Goal: Task Accomplishment & Management: Use online tool/utility

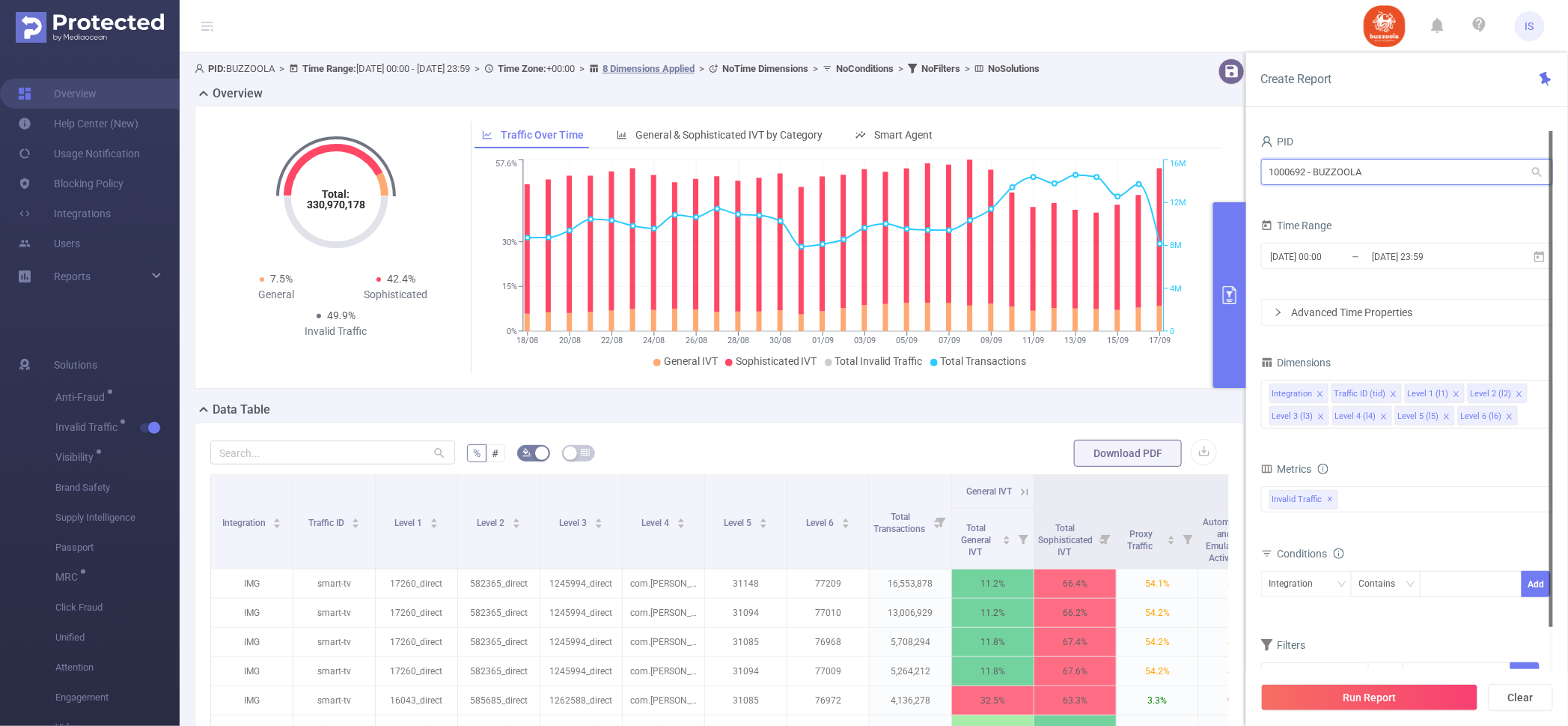
drag, startPoint x: 1404, startPoint y: 170, endPoint x: 1031, endPoint y: 162, distance: 373.1
click at [1031, 162] on section "PID: BUZZOOLA > Time Range: [DATE] 00:00 - [DATE] 23:59 > Time Zone: +00:00 > 8…" at bounding box center [874, 522] width 1389 height 942
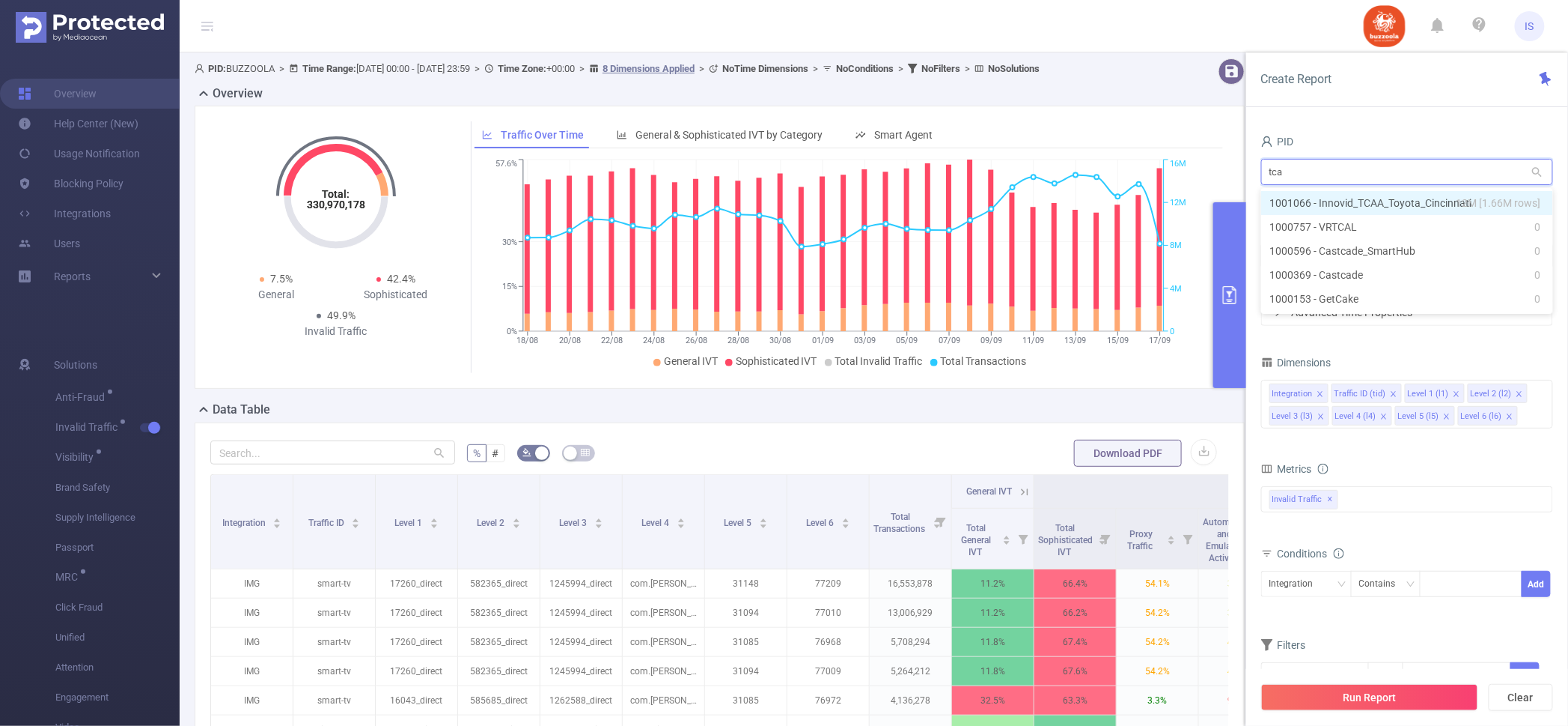
type input "tcaa"
click at [1380, 198] on li "1001066 - Innovid_TCAA_Toyota_Cincinnati 12M [1.66M rows]" at bounding box center [1407, 203] width 292 height 24
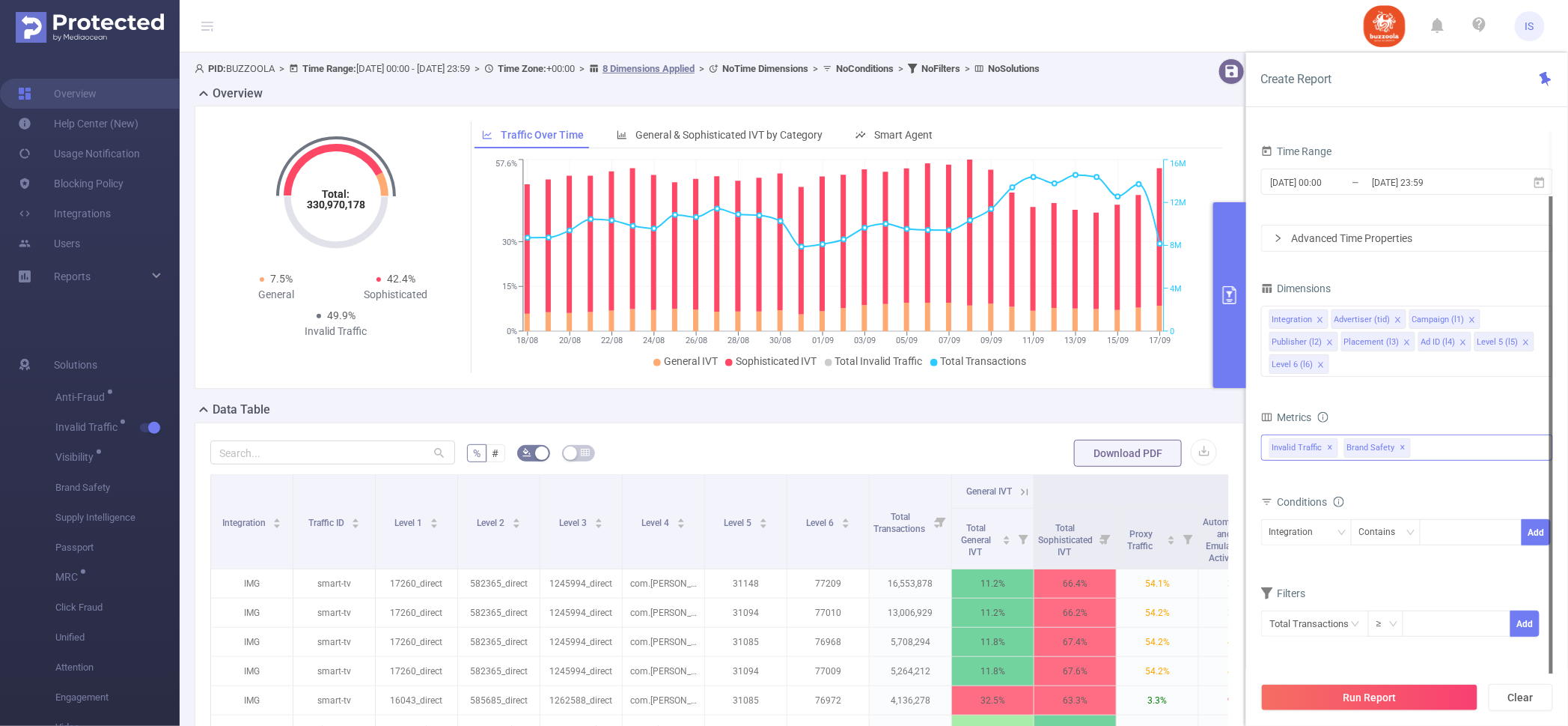
click at [1430, 444] on div "Invalid Traffic ✕ Brand Safety ✕" at bounding box center [1407, 447] width 292 height 26
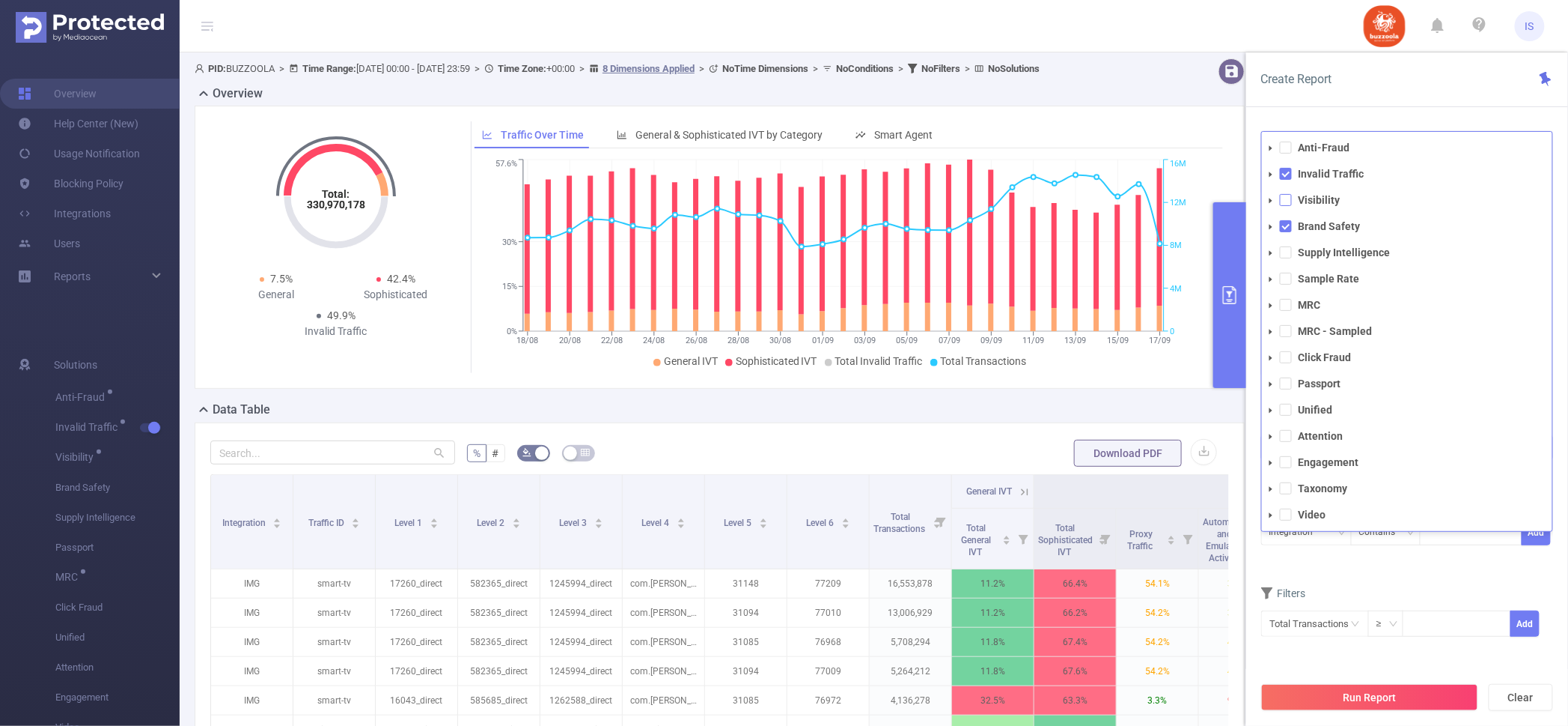
click at [1287, 198] on span at bounding box center [1286, 200] width 12 height 12
click at [1289, 251] on span at bounding box center [1286, 252] width 12 height 12
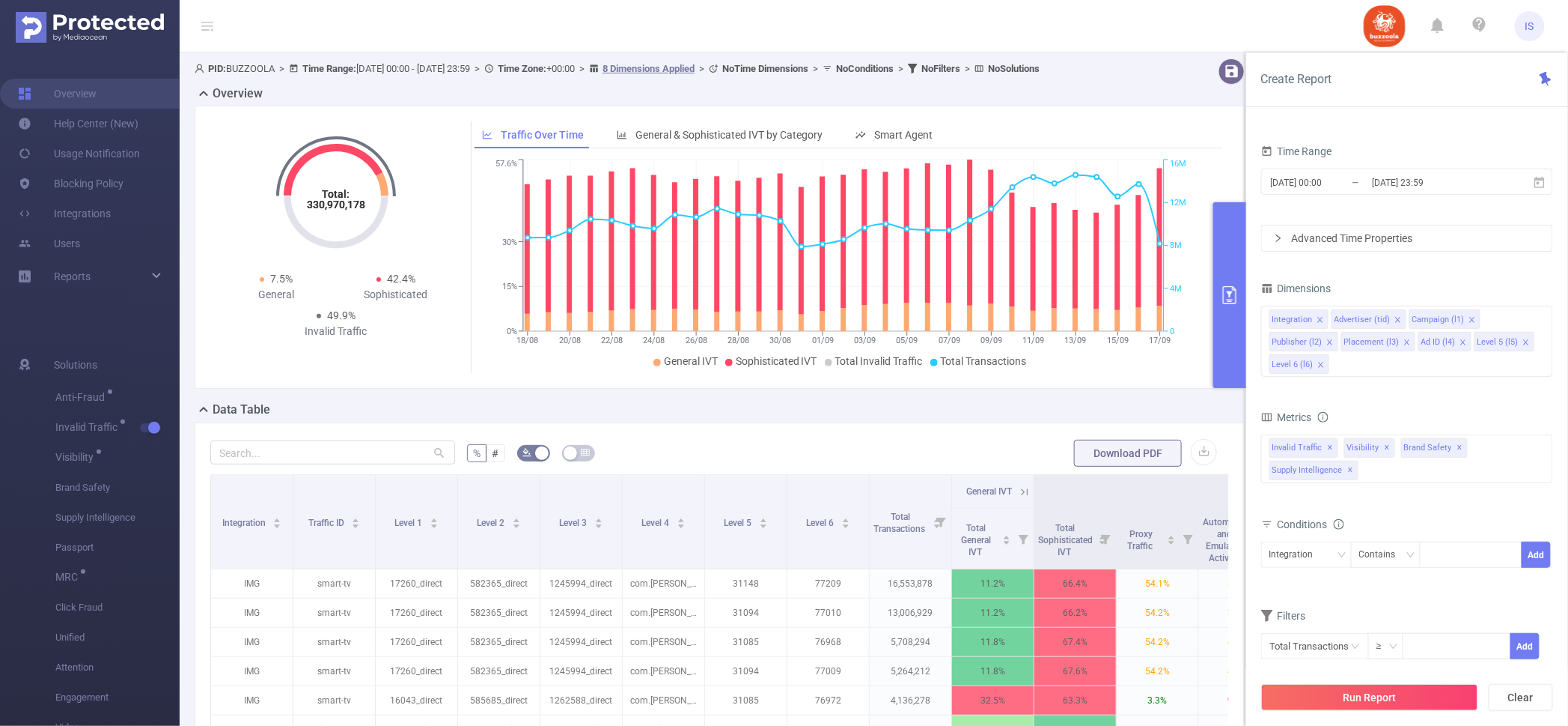
click at [1419, 579] on div "Integration Contains Add" at bounding box center [1407, 559] width 292 height 42
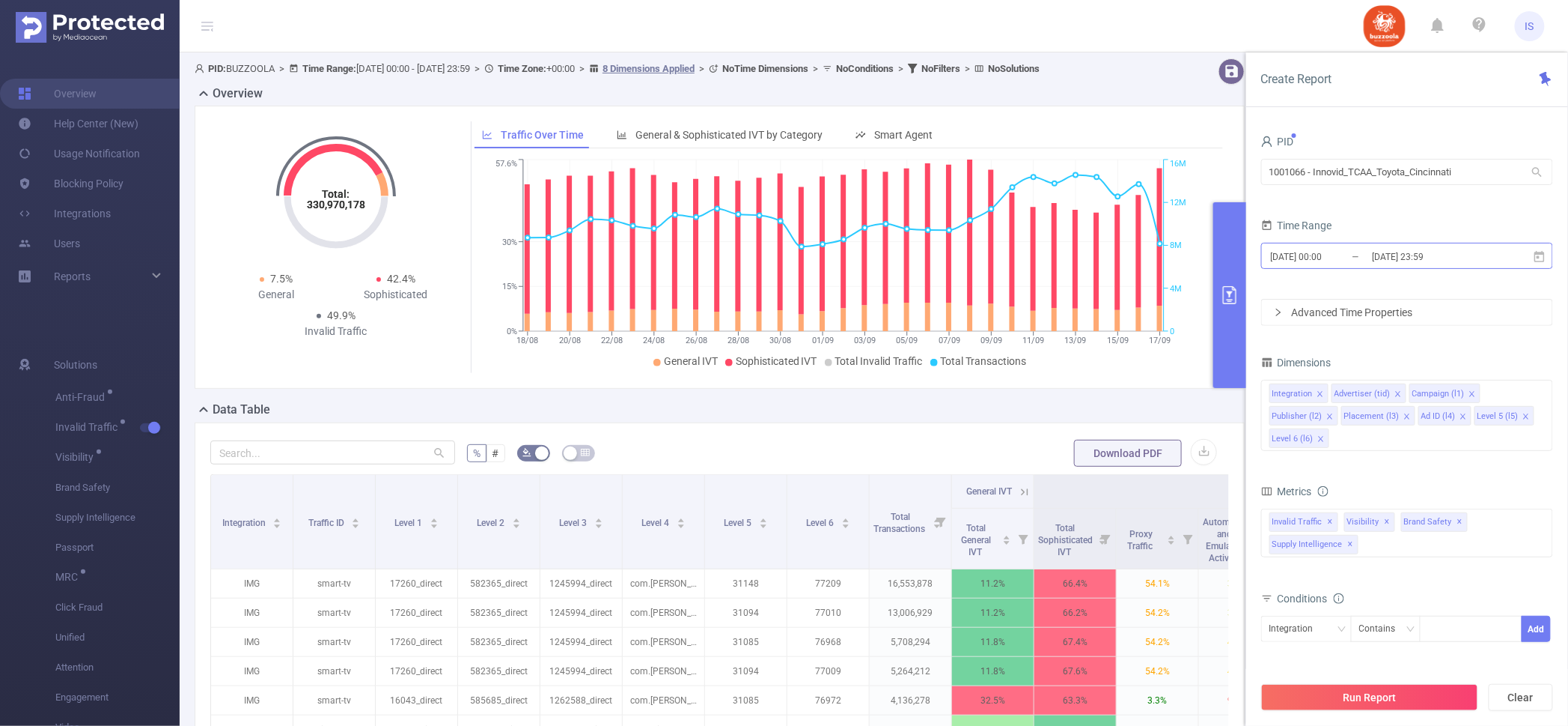
click at [1380, 252] on input "[DATE] 23:59" at bounding box center [1431, 256] width 121 height 20
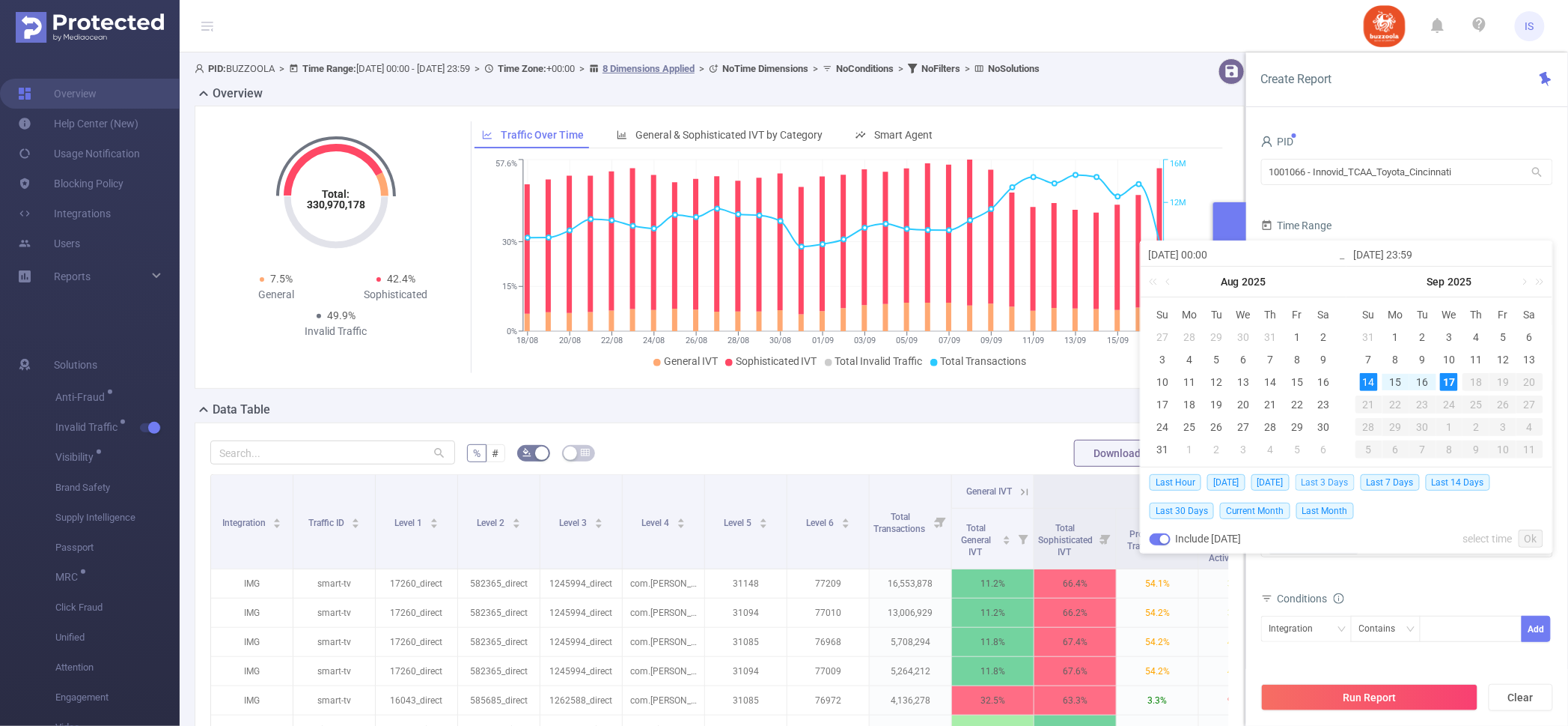
click at [1334, 478] on span "Last 3 Days" at bounding box center [1325, 482] width 59 height 17
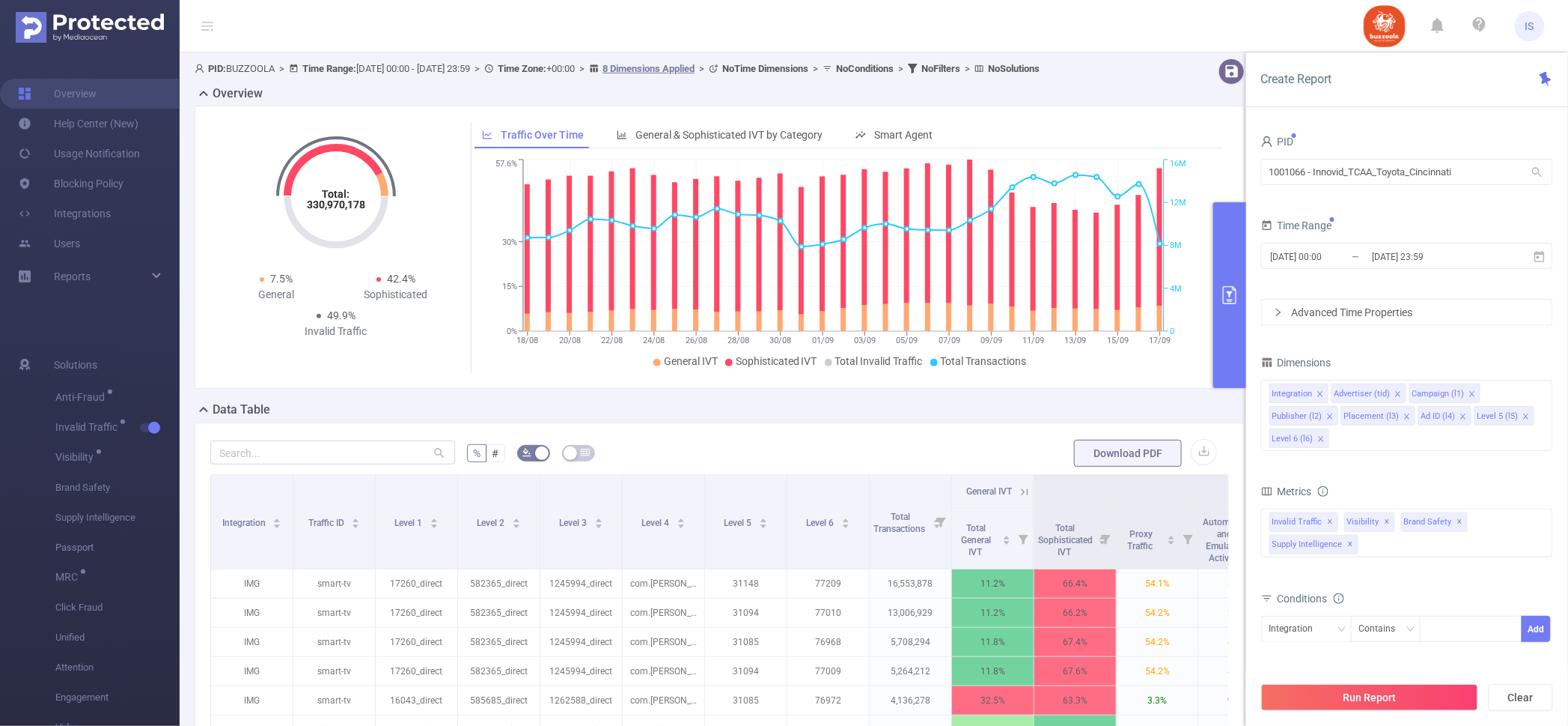
click at [1355, 360] on div "Dimensions" at bounding box center [1407, 364] width 292 height 25
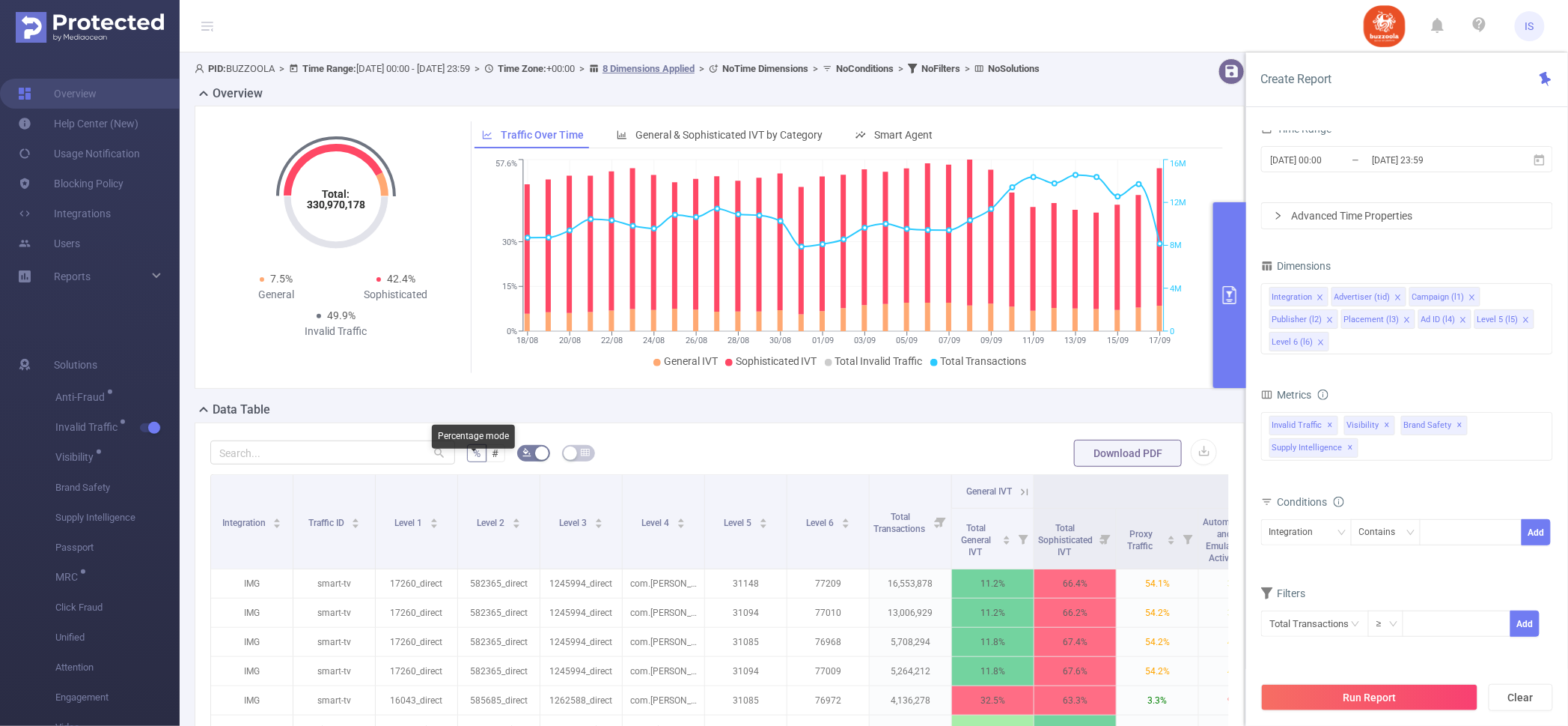
scroll to position [187, 0]
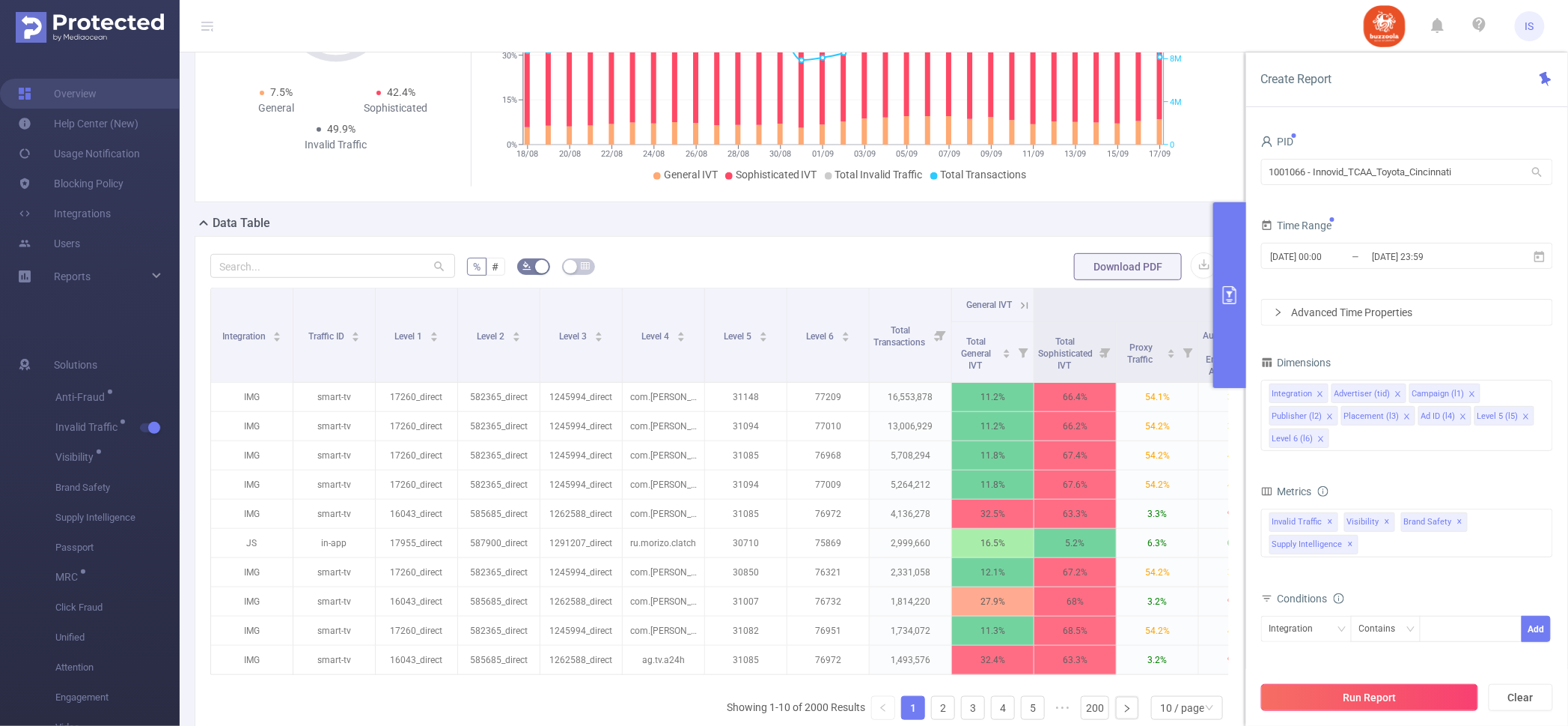
click at [1377, 696] on button "Run Report" at bounding box center [1369, 698] width 217 height 27
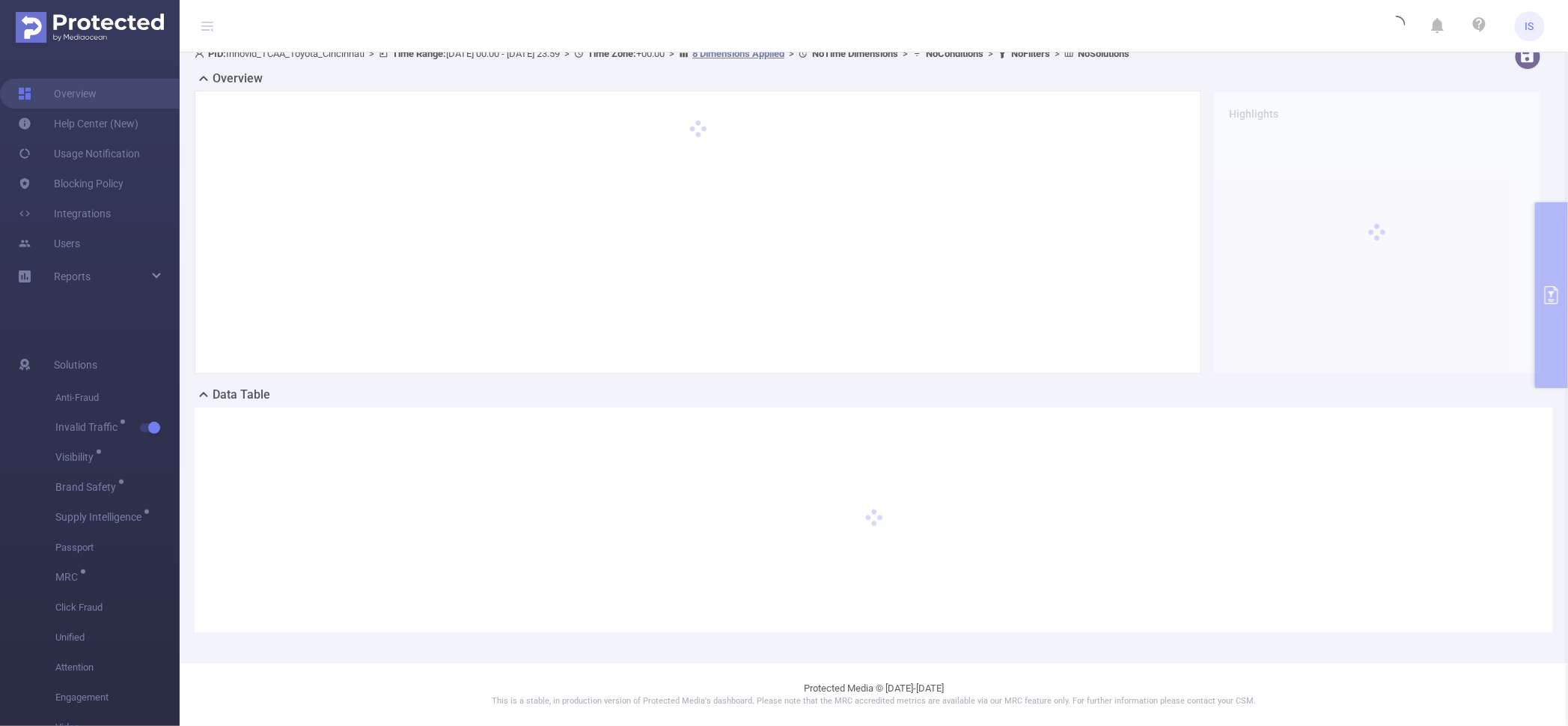
scroll to position [14, 0]
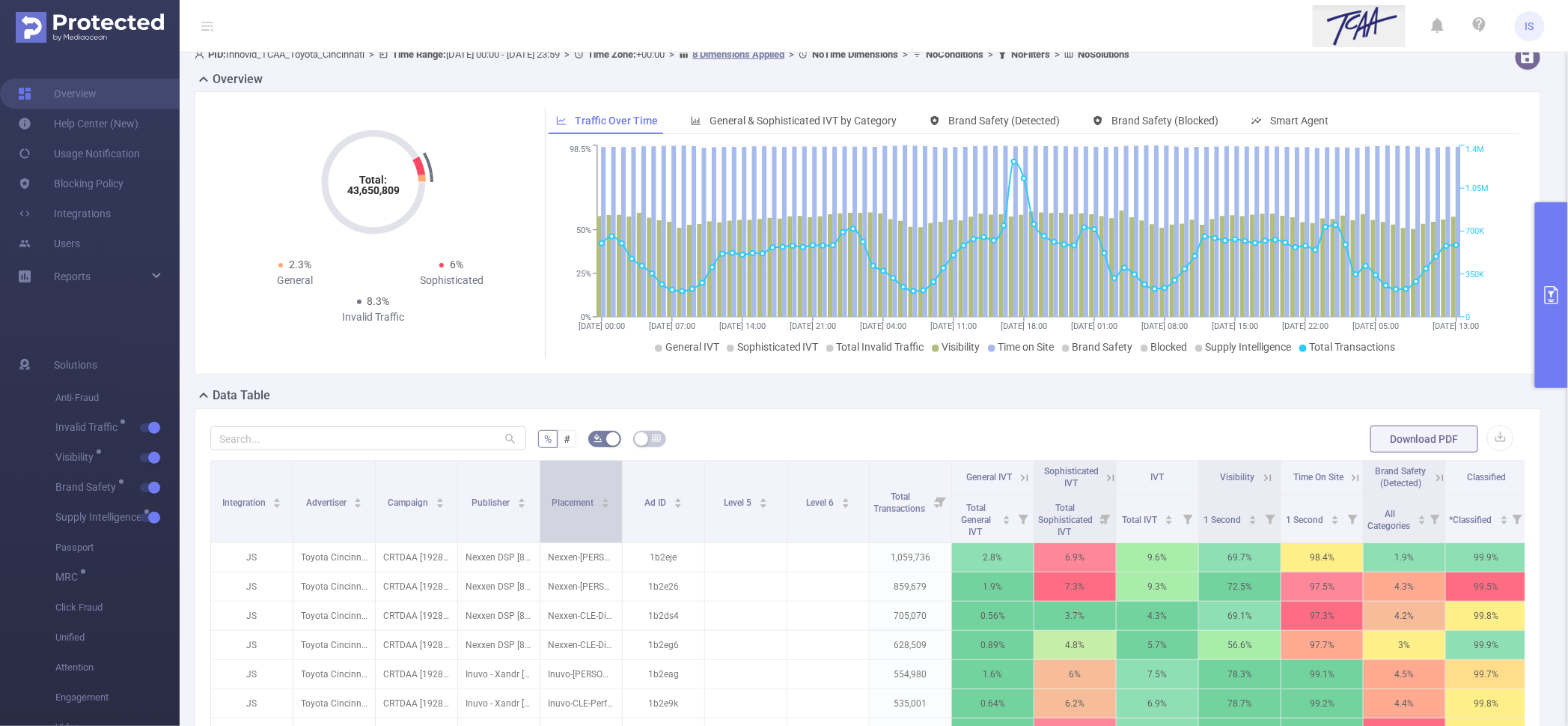
scroll to position [295, 0]
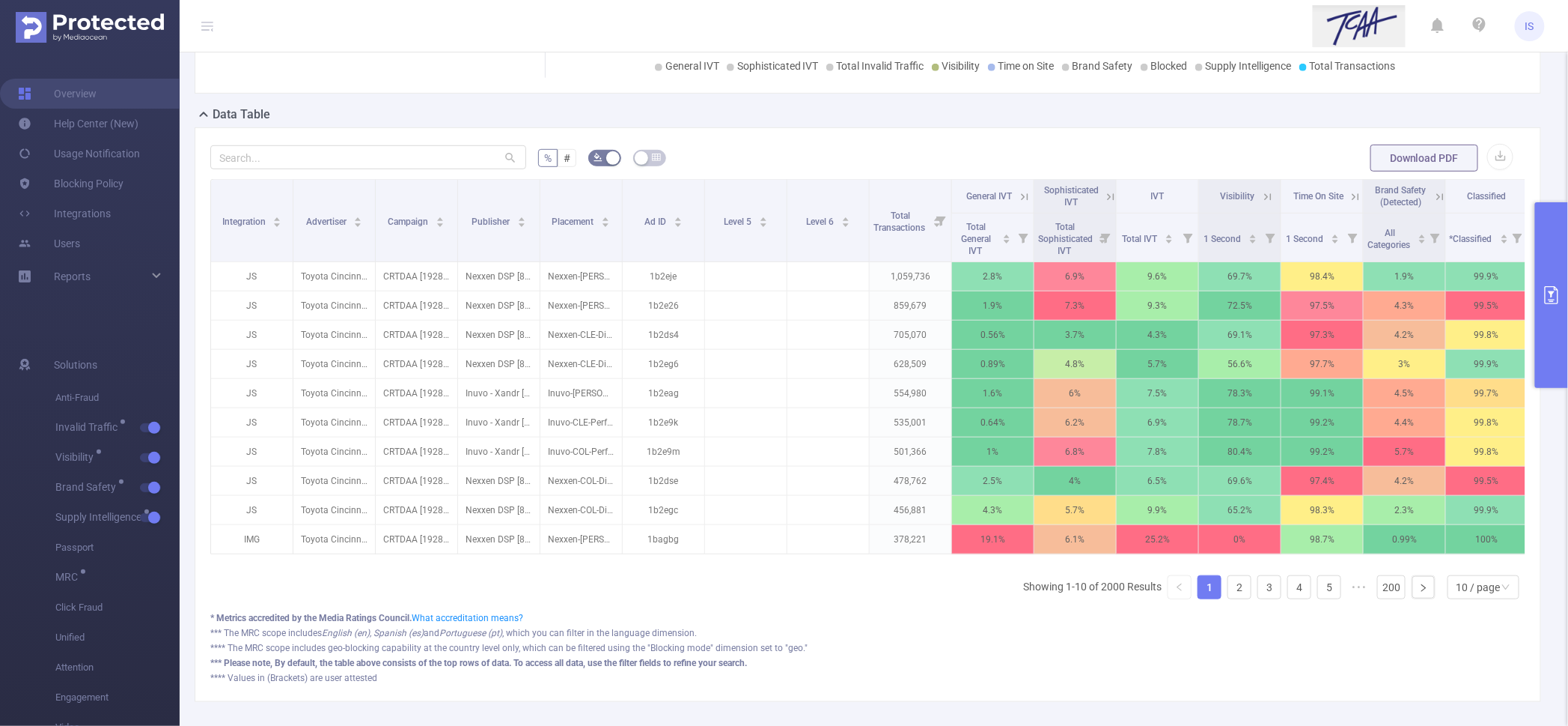
click at [1550, 234] on button "primary" at bounding box center [1551, 295] width 33 height 186
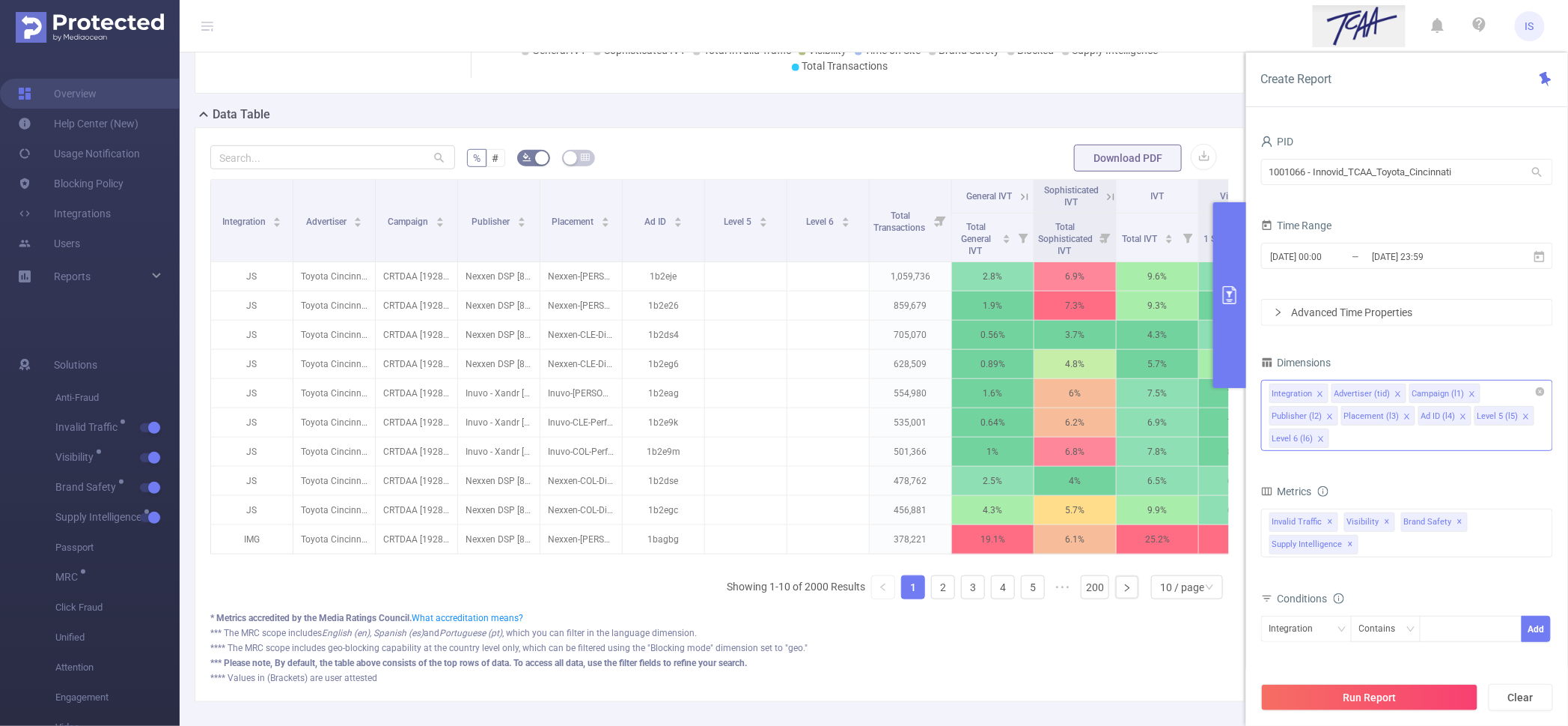
click at [1404, 418] on icon "icon: close" at bounding box center [1407, 416] width 7 height 7
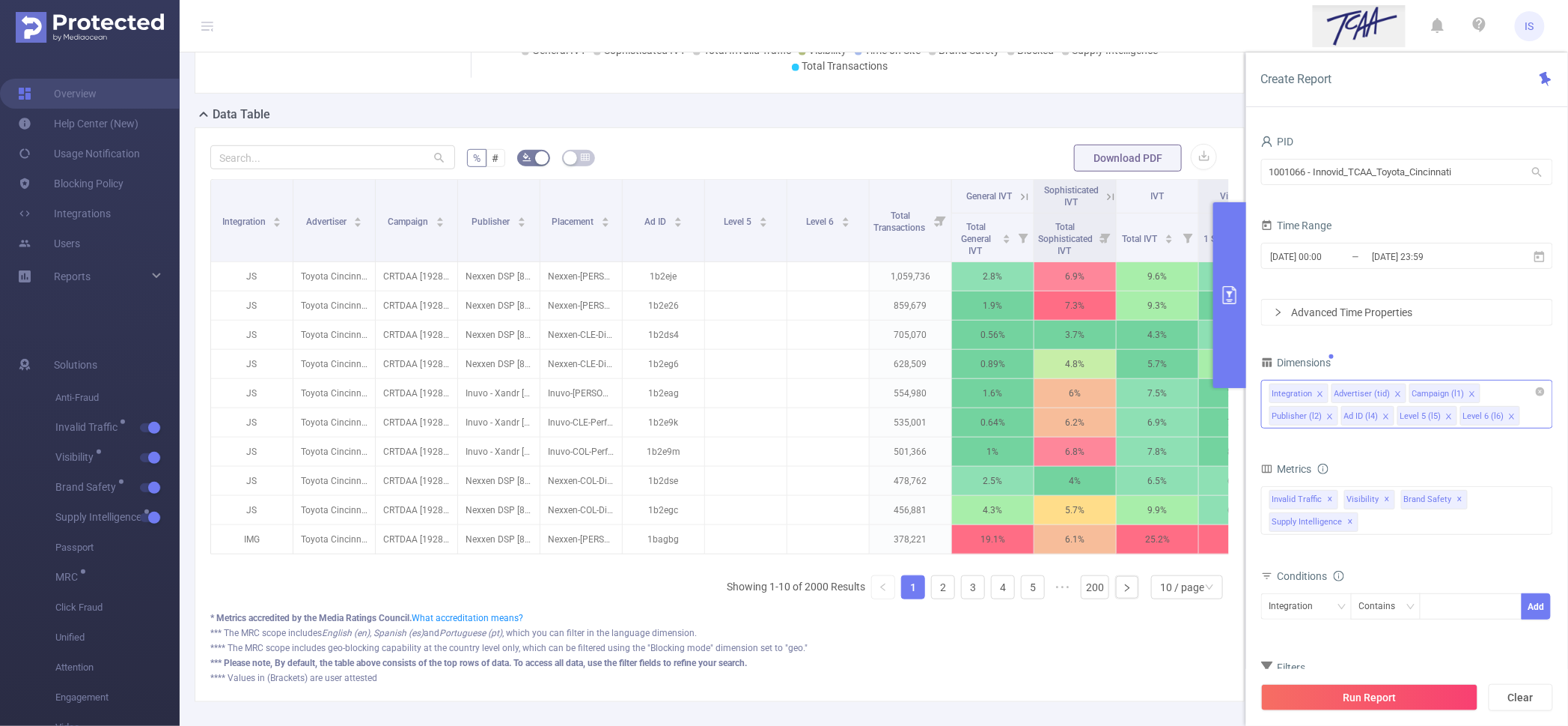
click at [1385, 415] on icon "icon: close" at bounding box center [1386, 416] width 7 height 7
click at [1390, 415] on icon "icon: close" at bounding box center [1393, 416] width 6 height 6
click at [1389, 413] on icon "icon: close" at bounding box center [1393, 416] width 7 height 7
click at [1381, 453] on form "Dimensions Integration Advertiser (tid) Campaign (l1) Publisher (l2) Metrics Sc…" at bounding box center [1407, 541] width 292 height 378
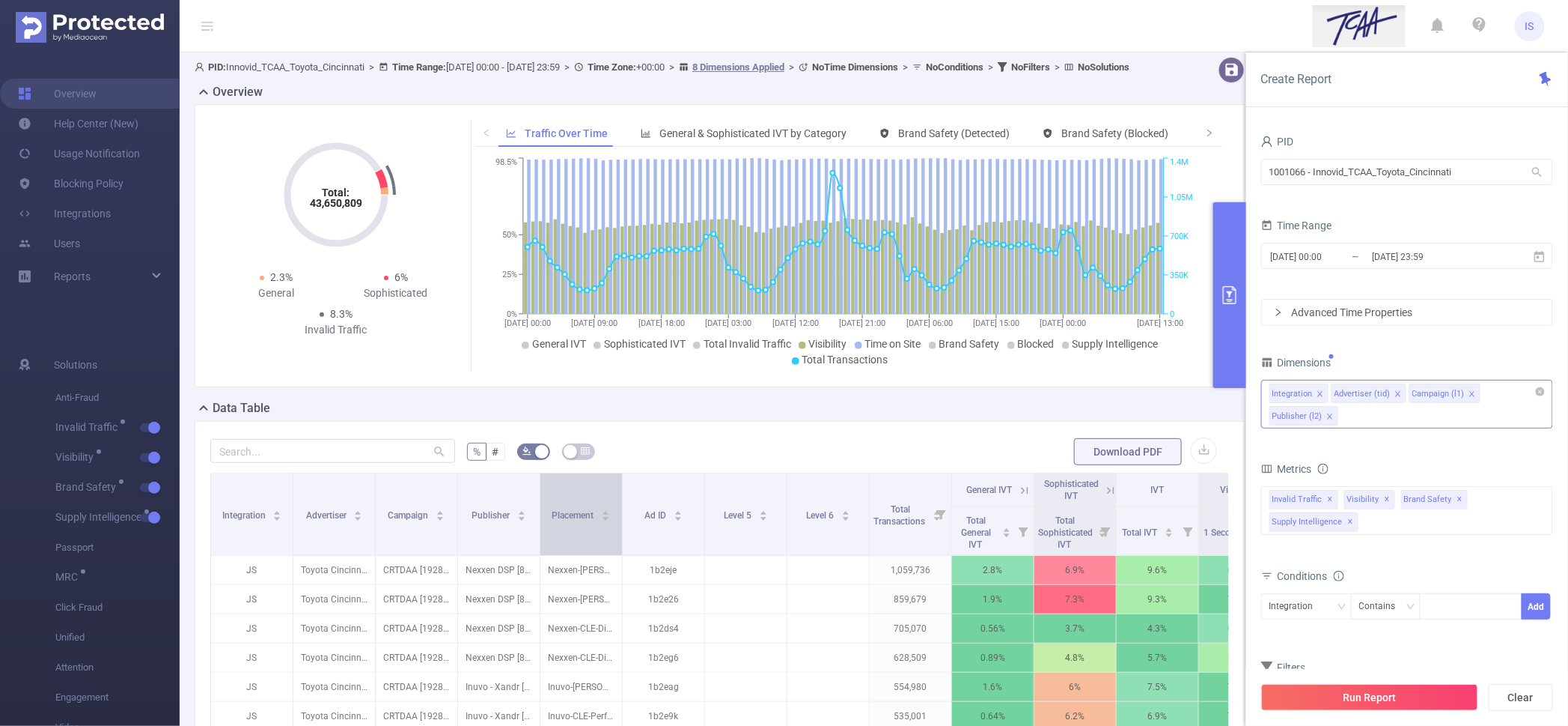
scroll to position [0, 0]
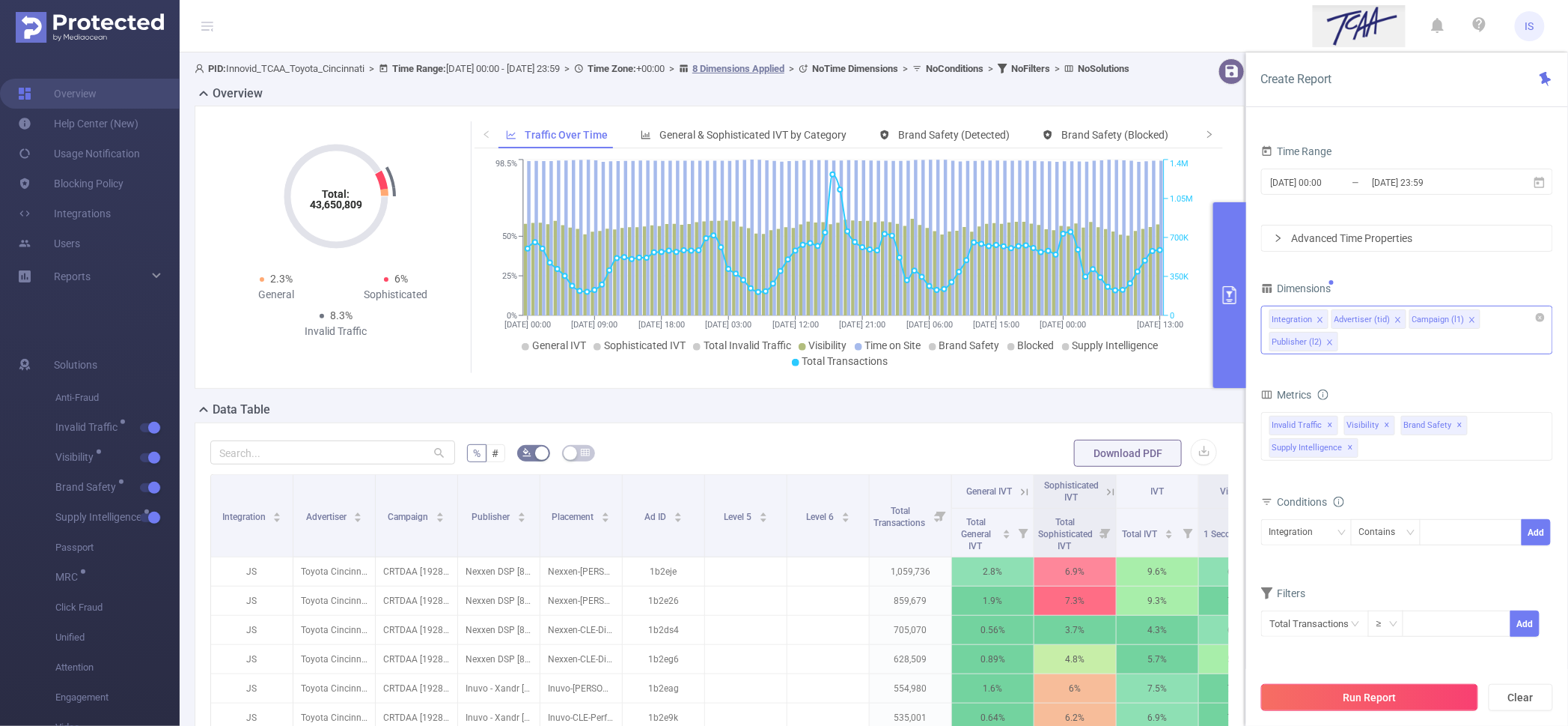
click at [1367, 696] on button "Run Report" at bounding box center [1369, 698] width 217 height 27
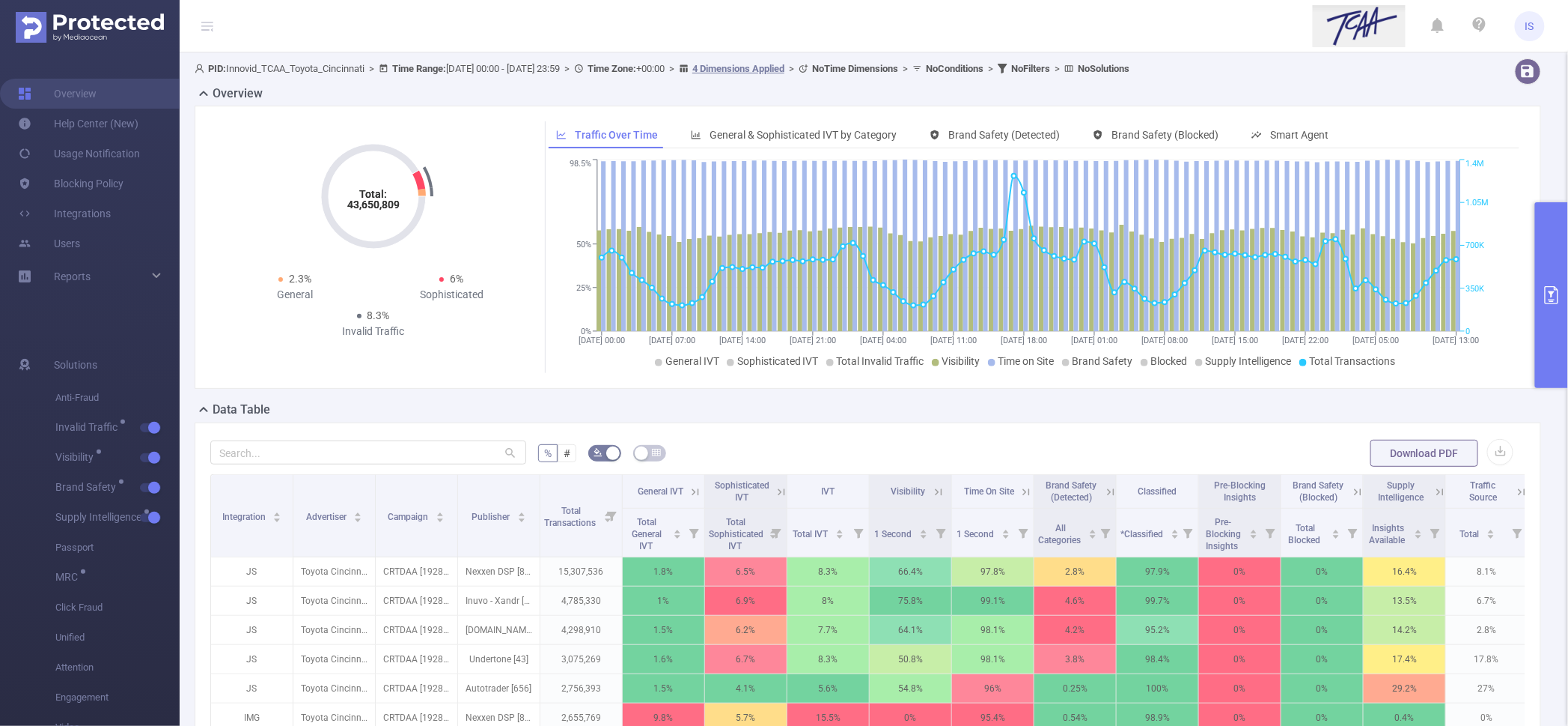
click at [881, 438] on form "% # Download PDF" at bounding box center [868, 453] width 1316 height 30
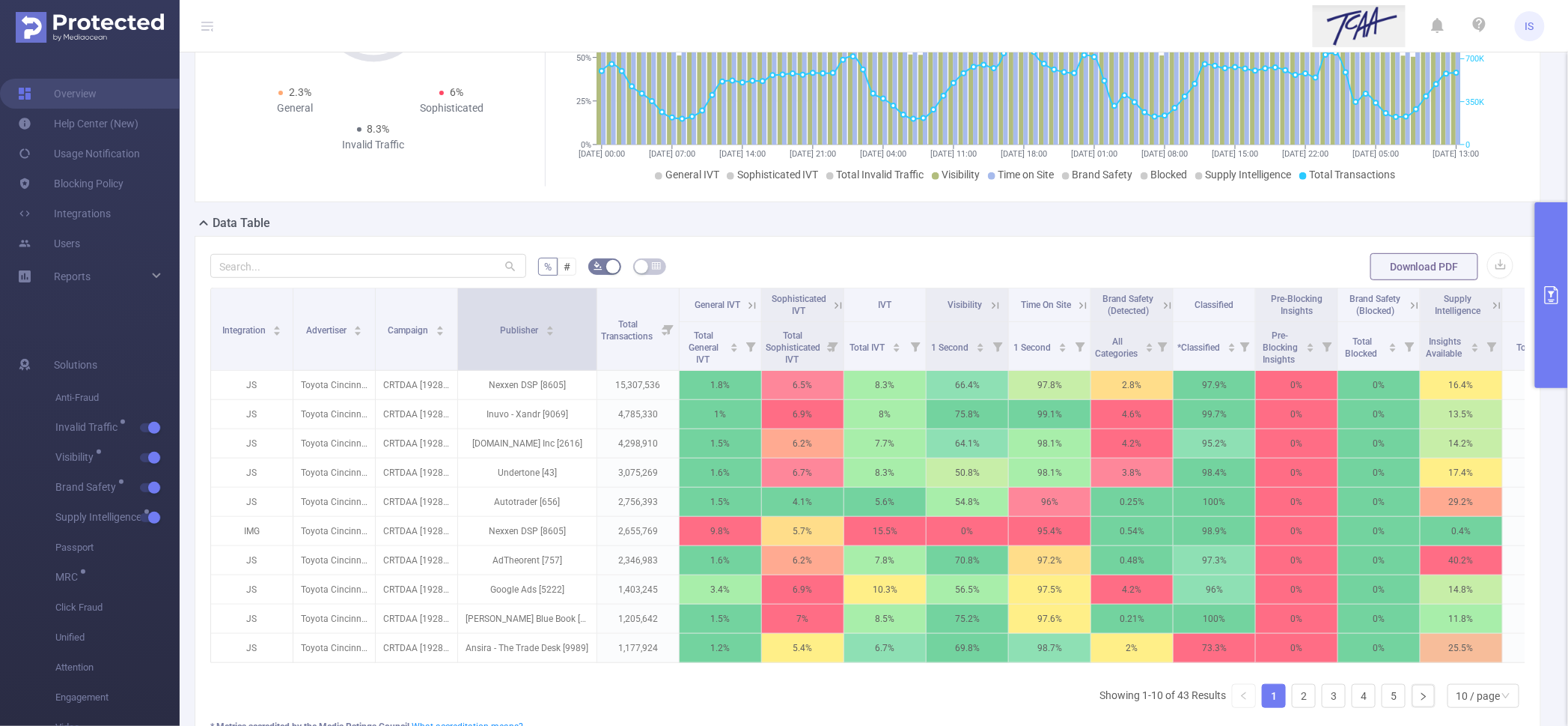
drag, startPoint x: 538, startPoint y: 303, endPoint x: 595, endPoint y: 301, distance: 57.0
click at [595, 301] on span at bounding box center [596, 329] width 7 height 82
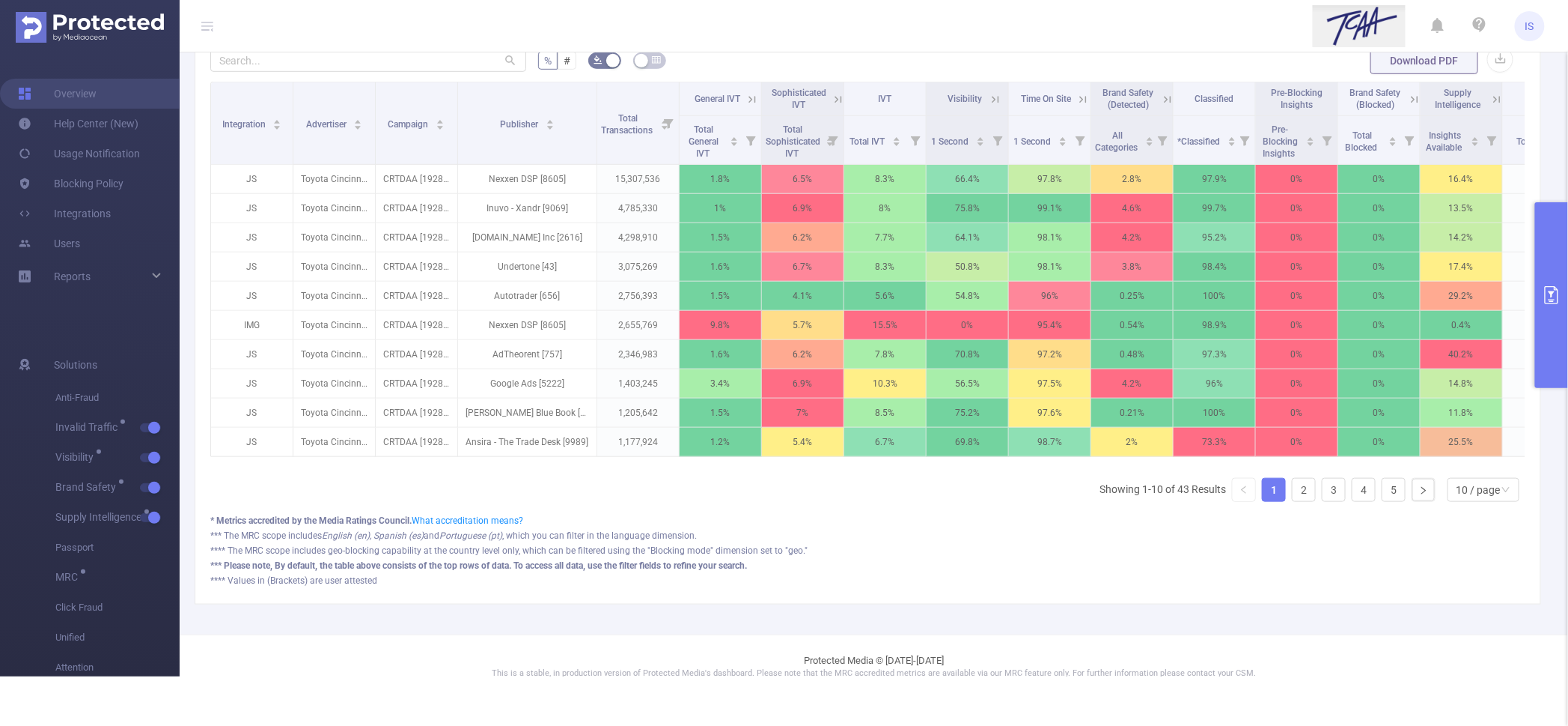
scroll to position [378, 0]
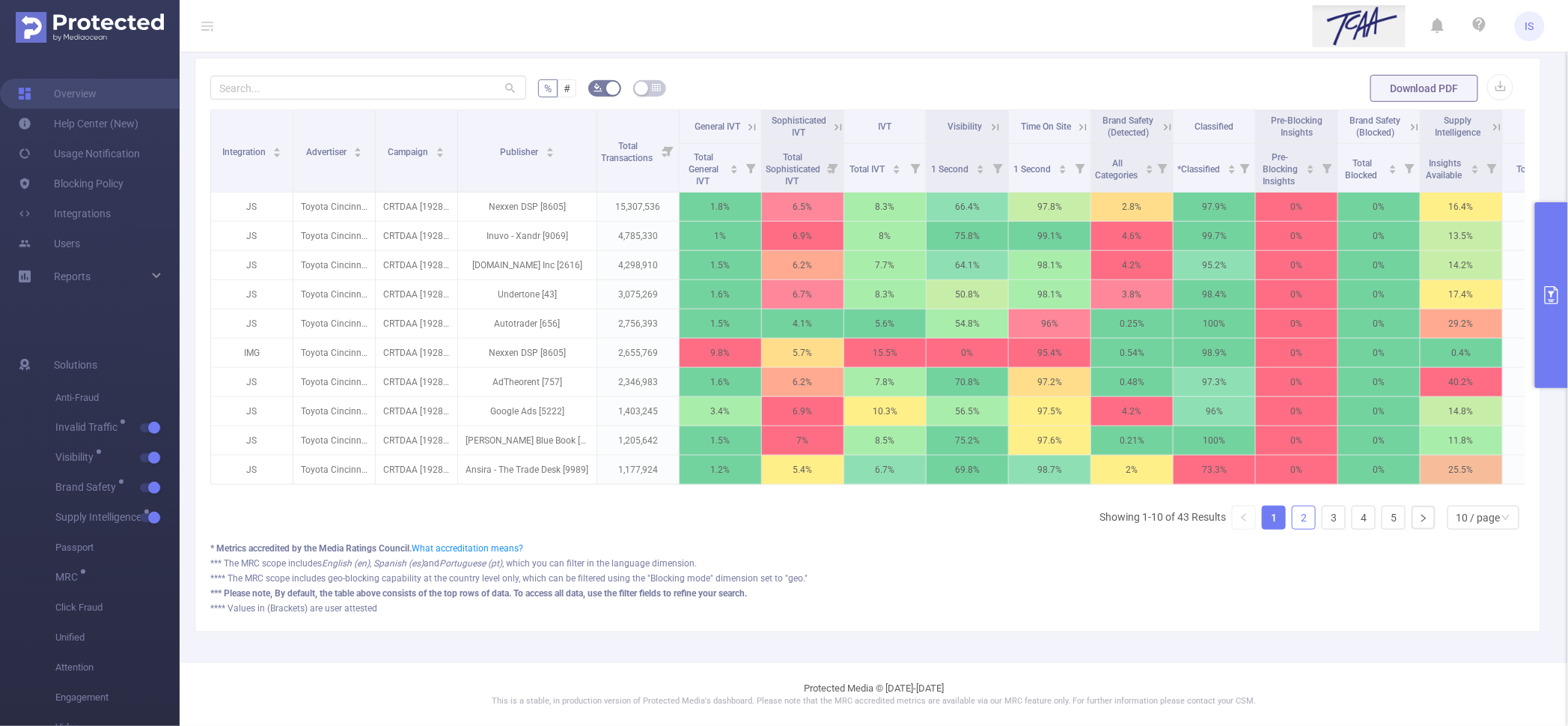
click at [1293, 525] on link "2" at bounding box center [1304, 518] width 22 height 22
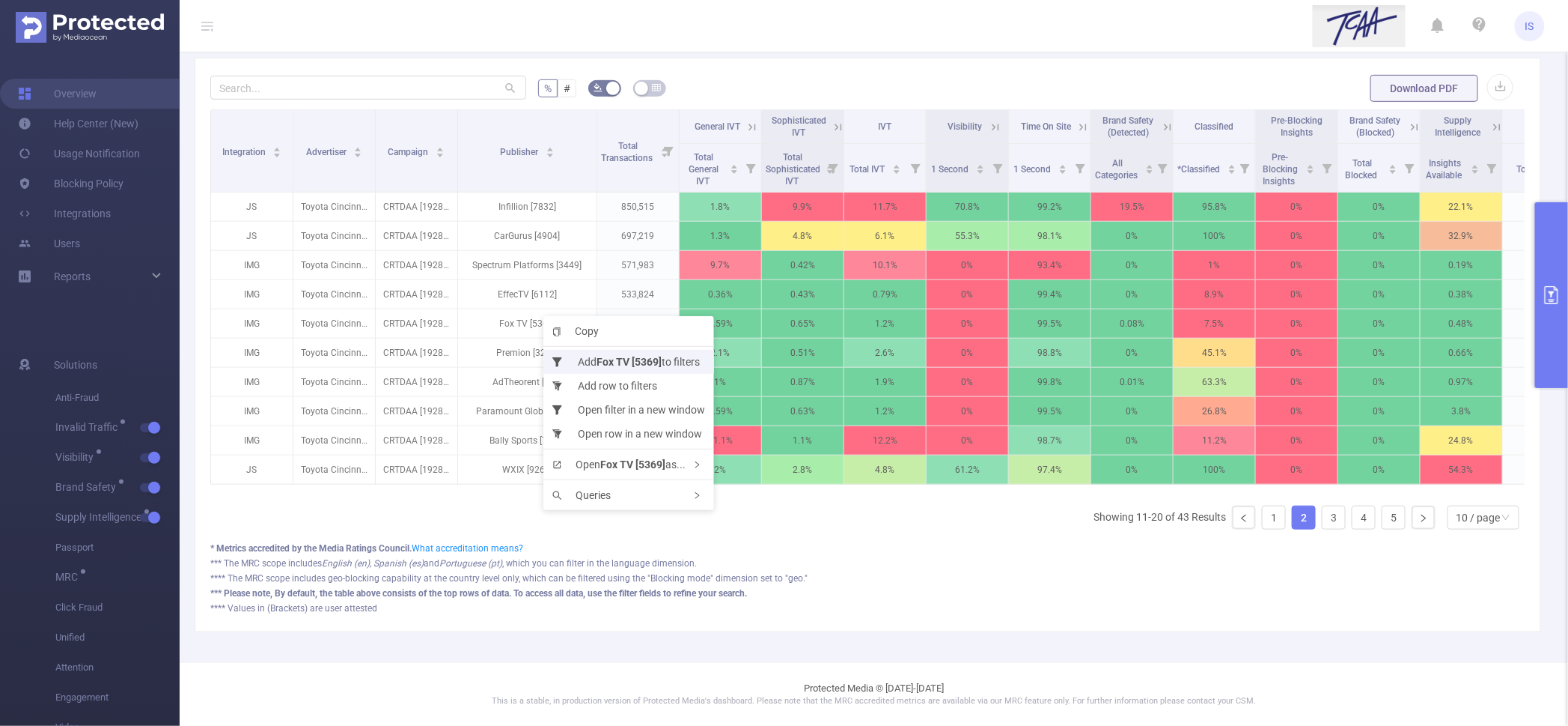
click at [577, 361] on li "Add Fox TV [5369] to filters" at bounding box center [629, 362] width 171 height 24
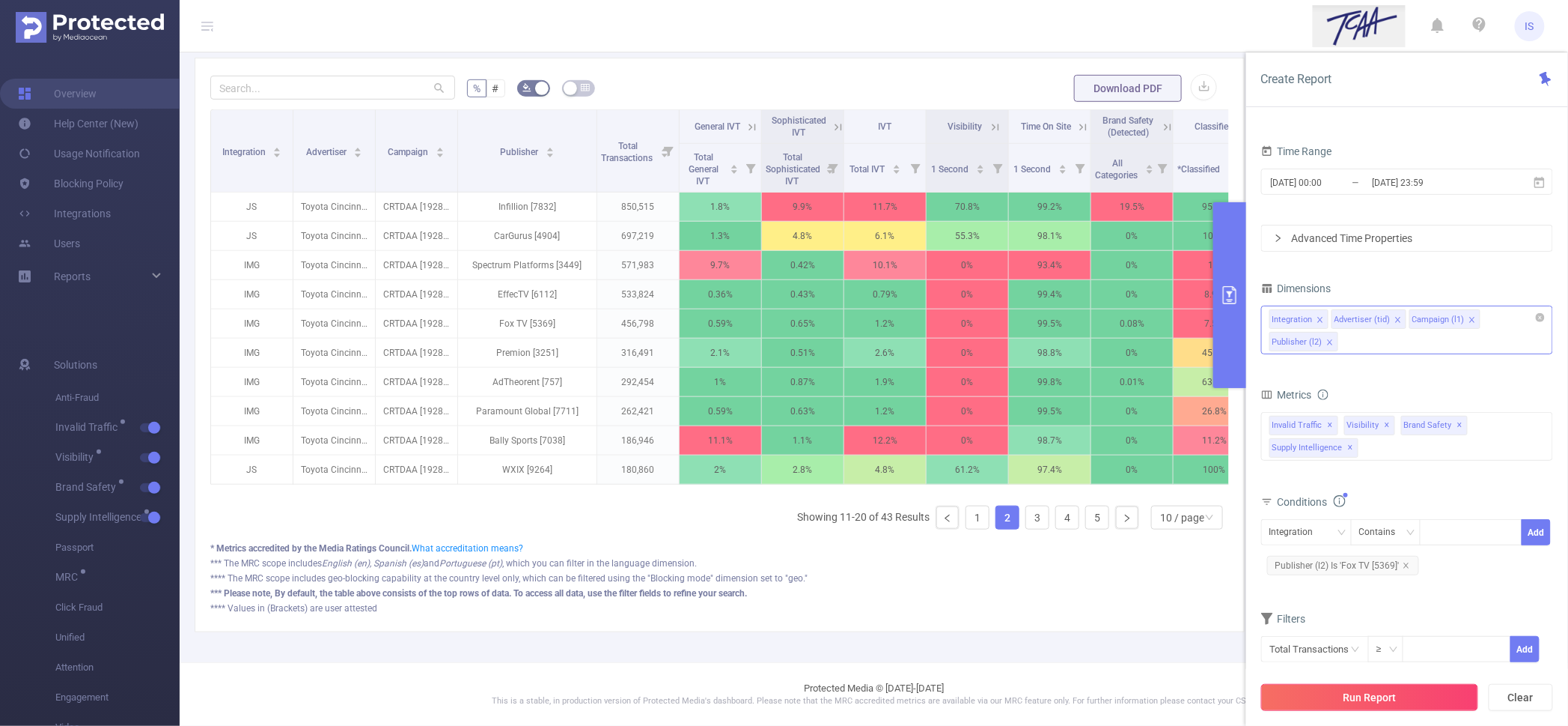
click at [1353, 699] on button "Run Report" at bounding box center [1369, 698] width 217 height 27
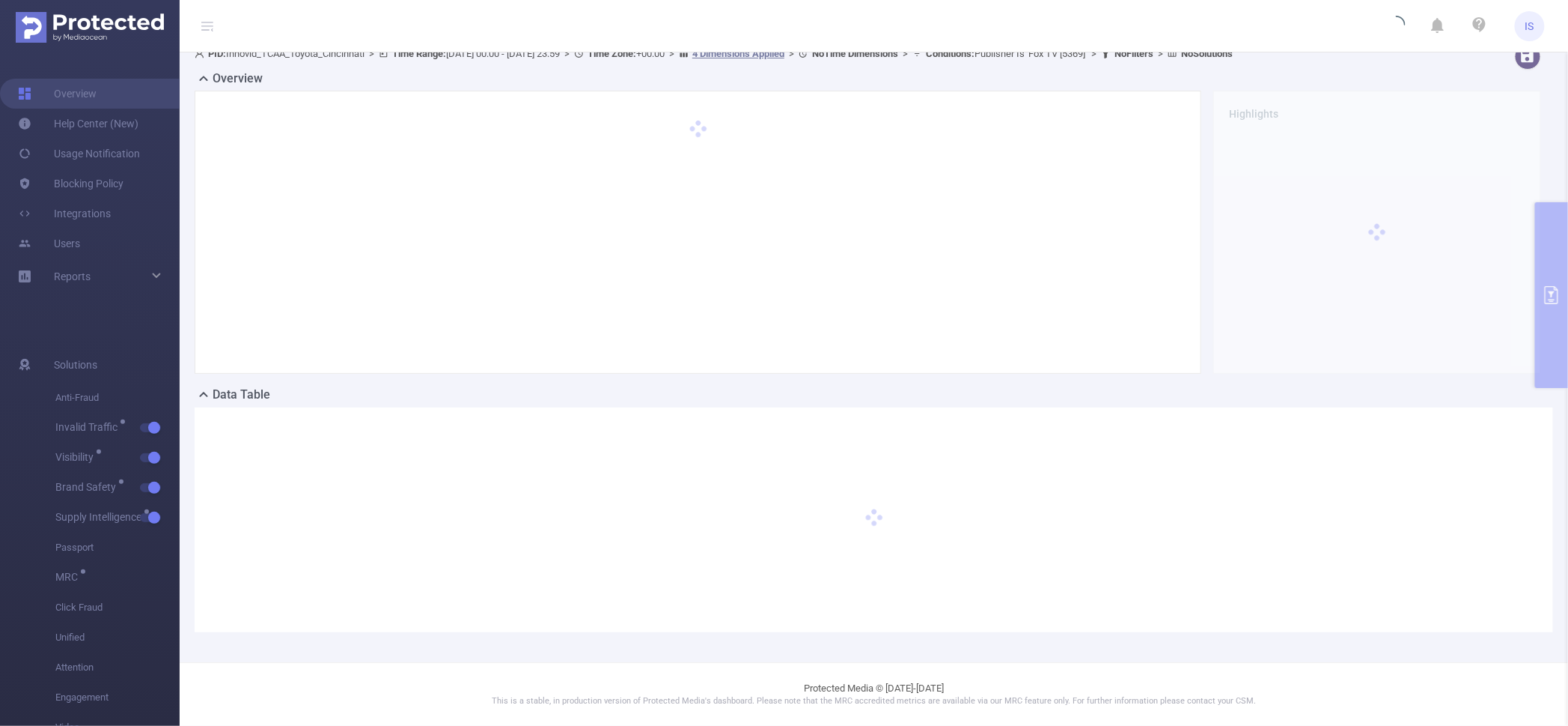
scroll to position [14, 0]
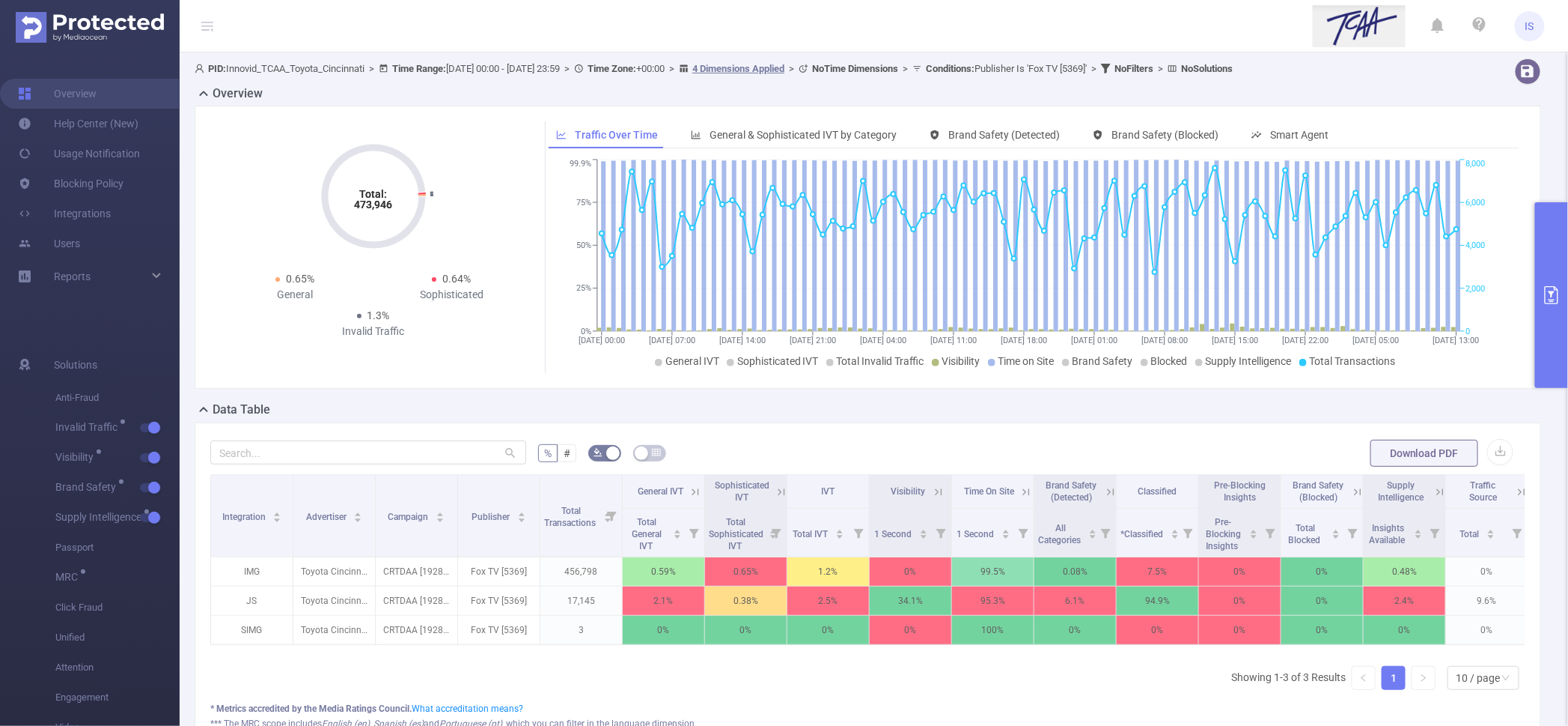
click at [1553, 350] on button "primary" at bounding box center [1551, 295] width 33 height 186
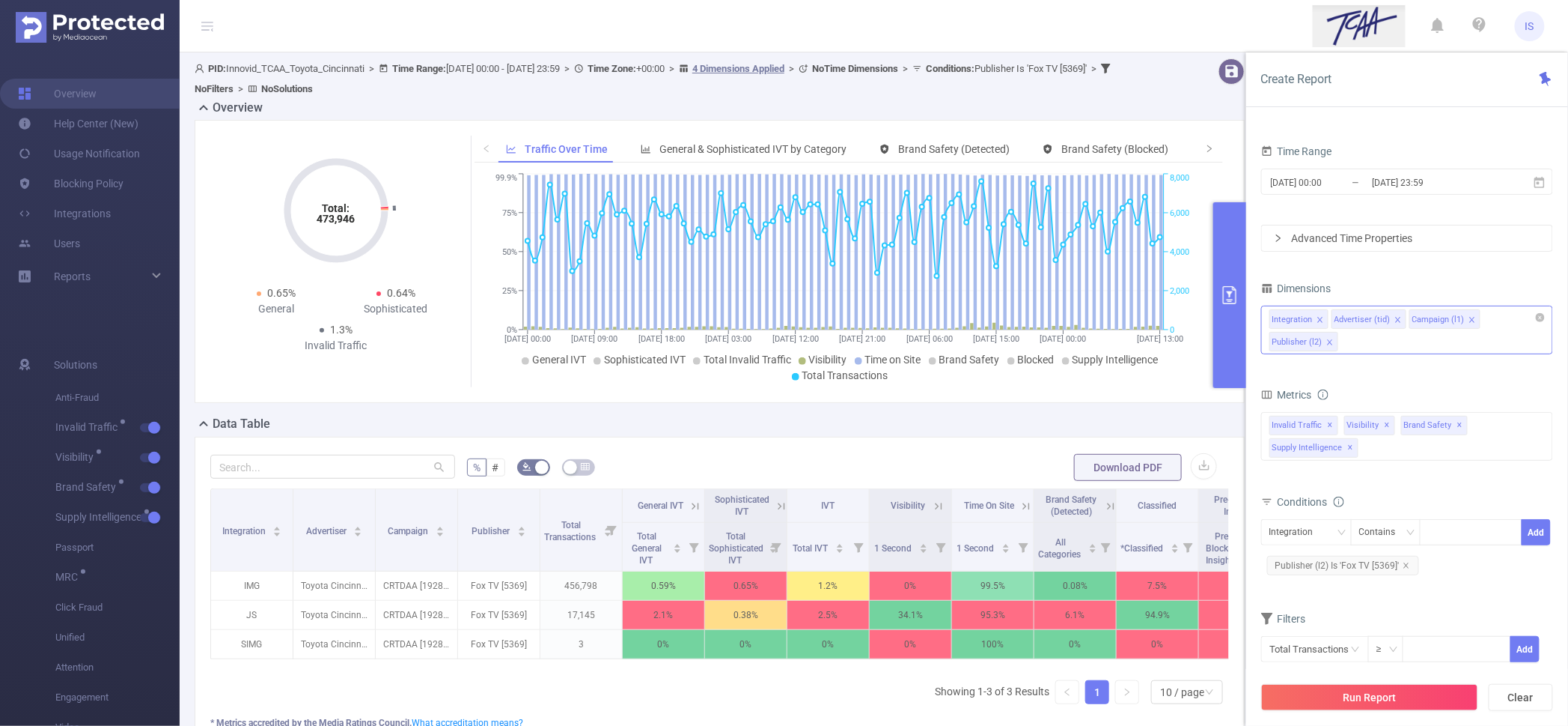
click at [1362, 349] on div "Integration Advertiser (tid) Campaign (l1) Publisher (l2)" at bounding box center [1407, 329] width 292 height 49
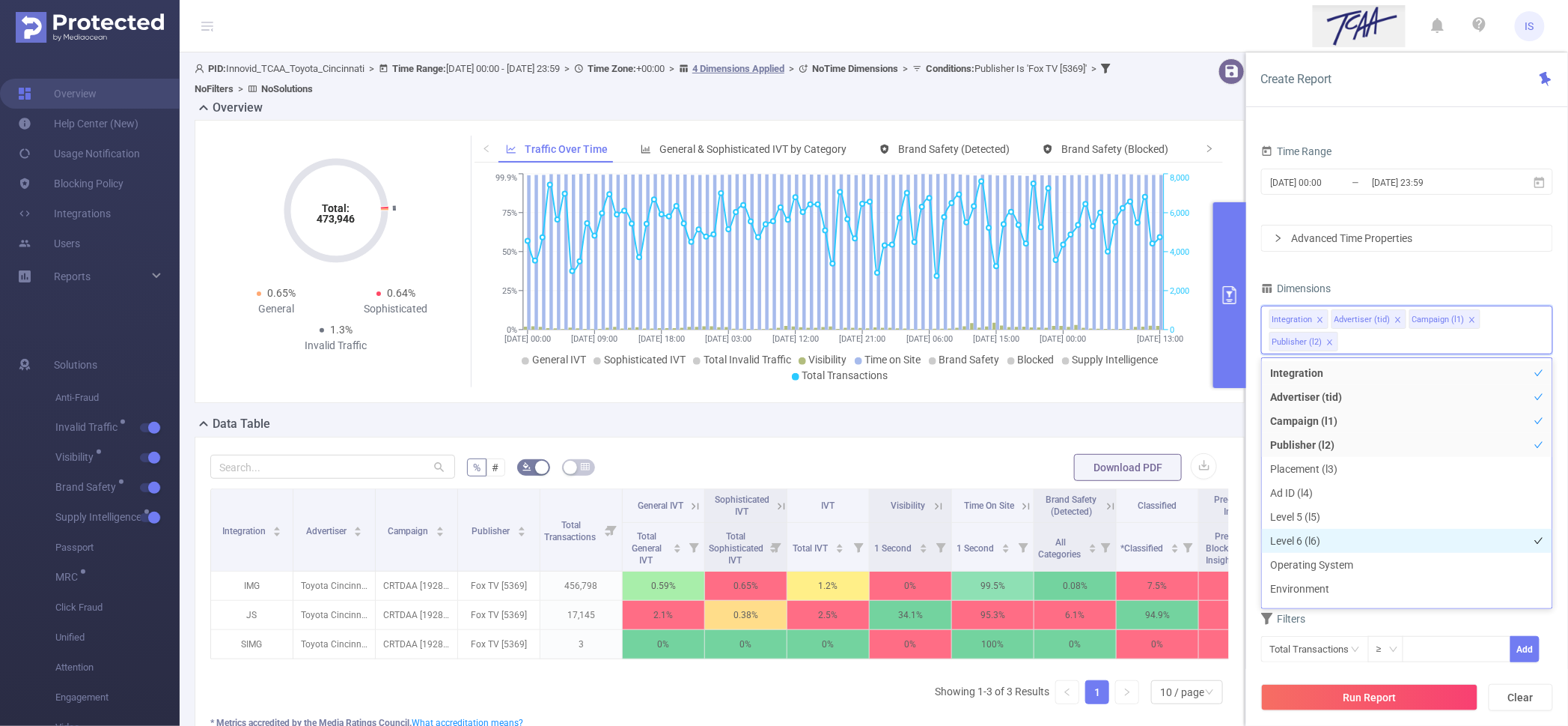
scroll to position [94, 0]
click at [1298, 570] on li "Host" at bounding box center [1407, 567] width 291 height 24
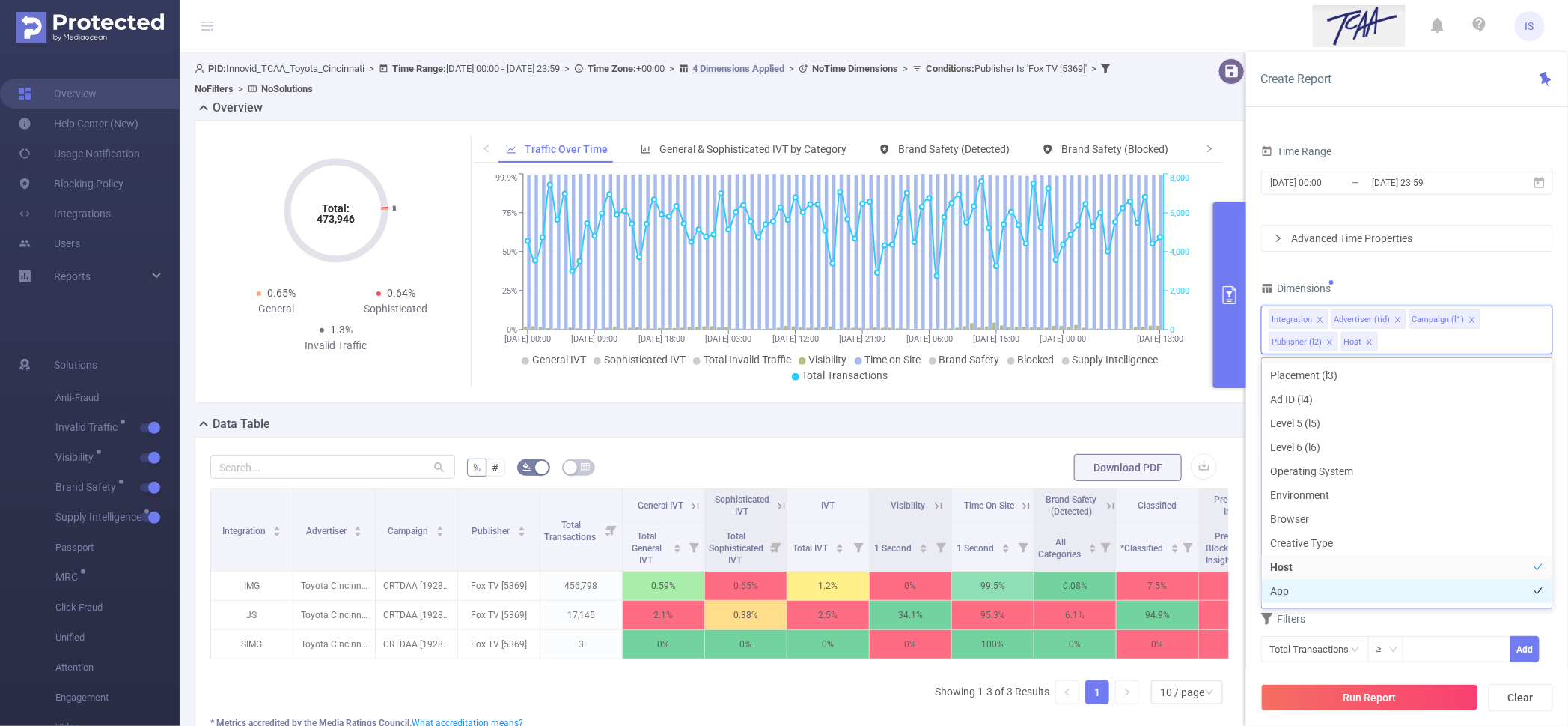
click at [1309, 587] on li "App" at bounding box center [1407, 591] width 291 height 24
click at [1380, 696] on button "Run Report" at bounding box center [1369, 698] width 217 height 27
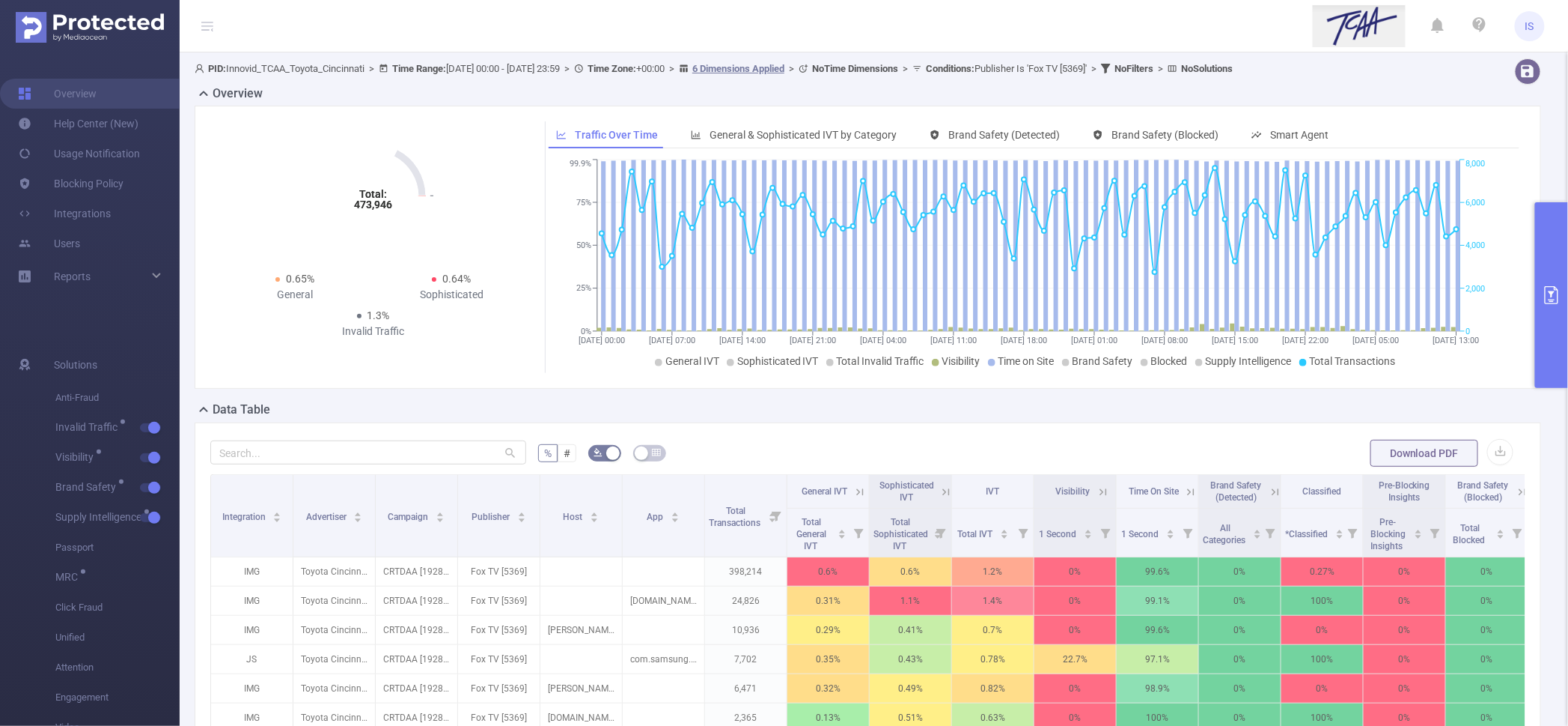
scroll to position [187, 0]
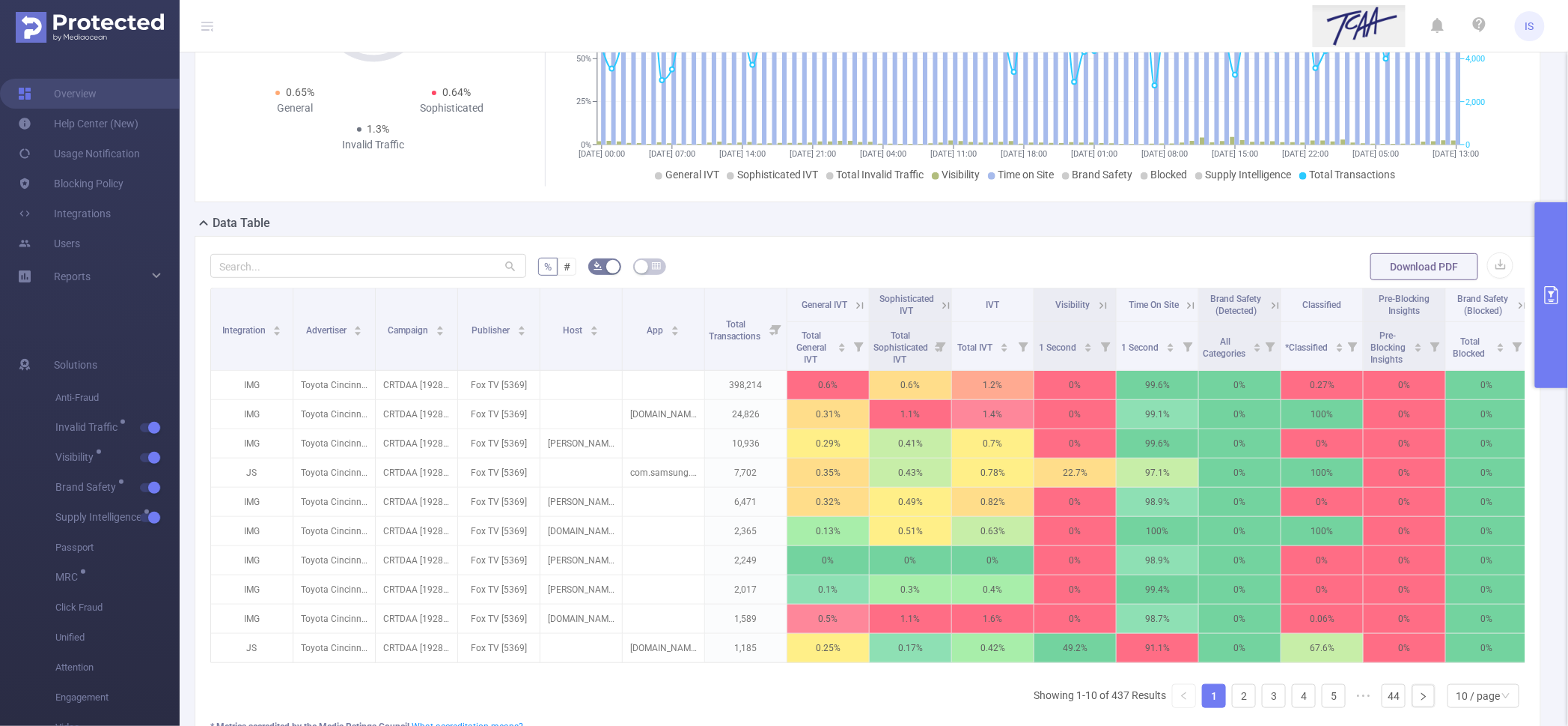
click at [748, 270] on form "% # Download PDF" at bounding box center [868, 266] width 1316 height 30
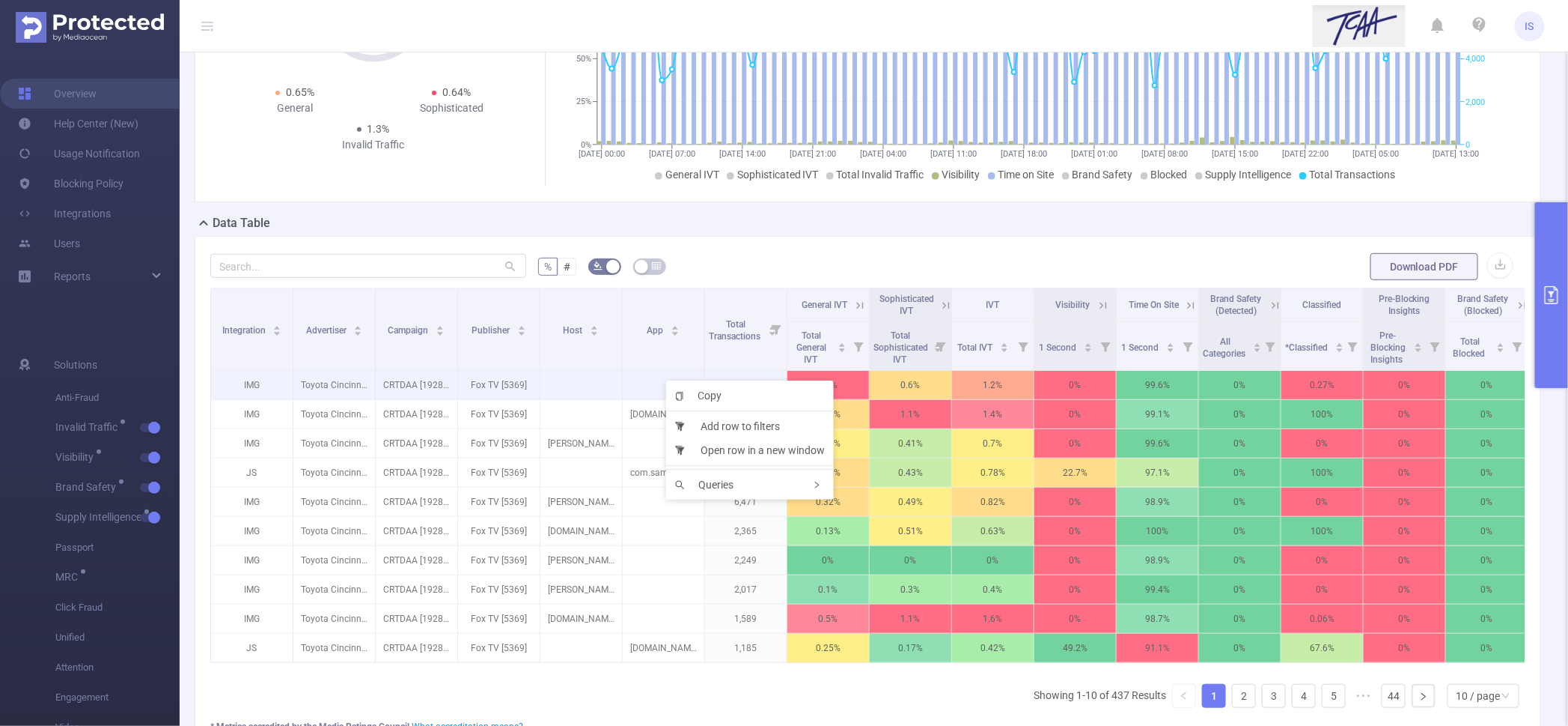
click at [644, 374] on td at bounding box center [664, 385] width 82 height 29
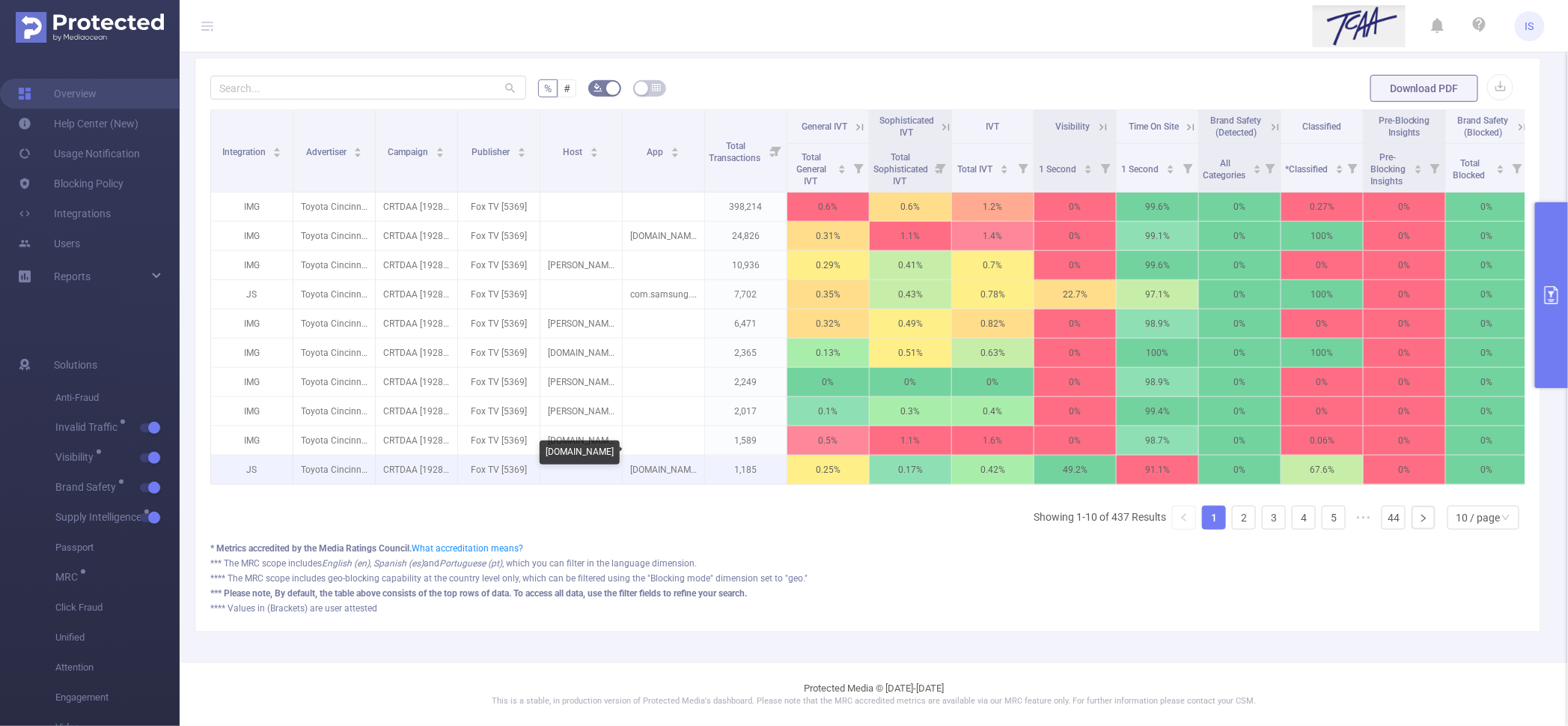
scroll to position [192, 0]
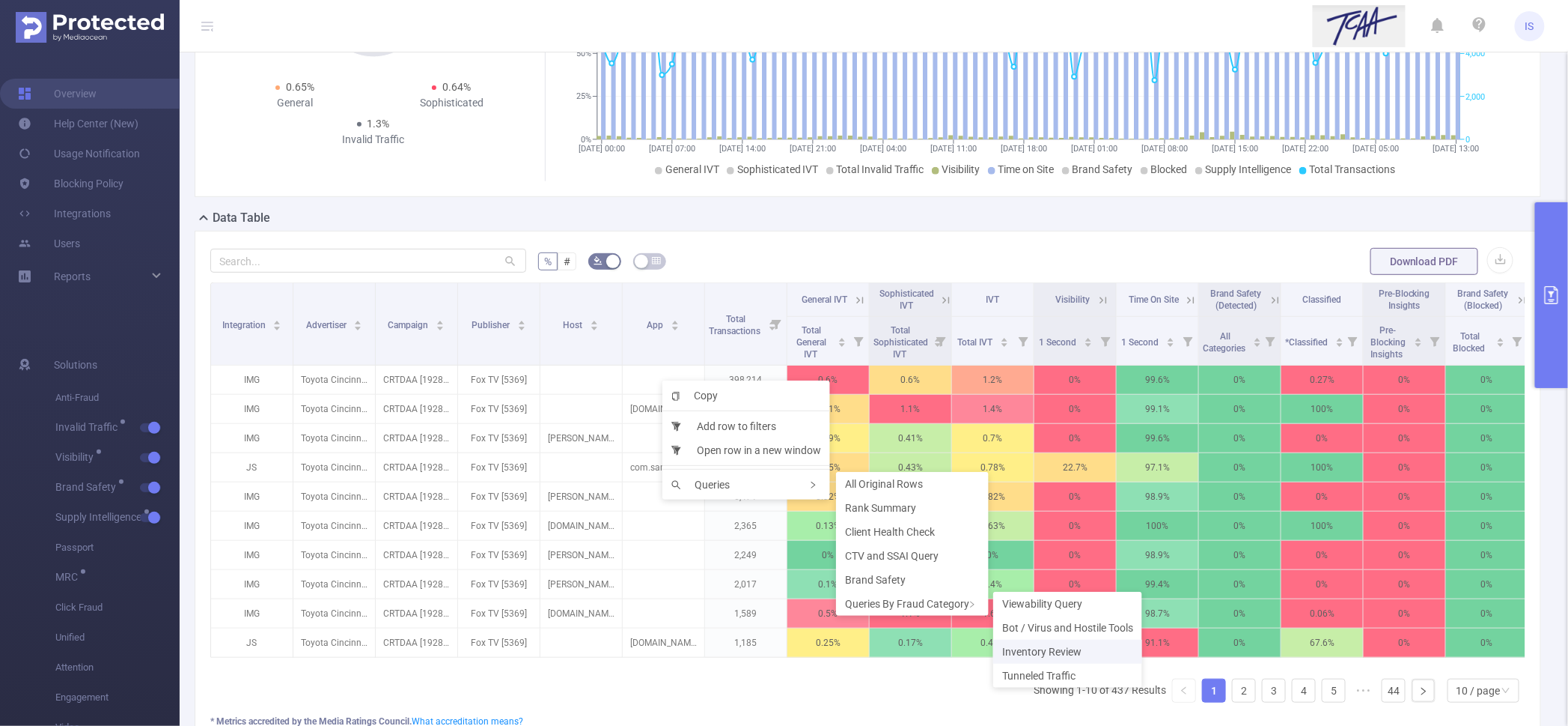
click at [1071, 650] on span "Inventory Review" at bounding box center [1042, 651] width 79 height 12
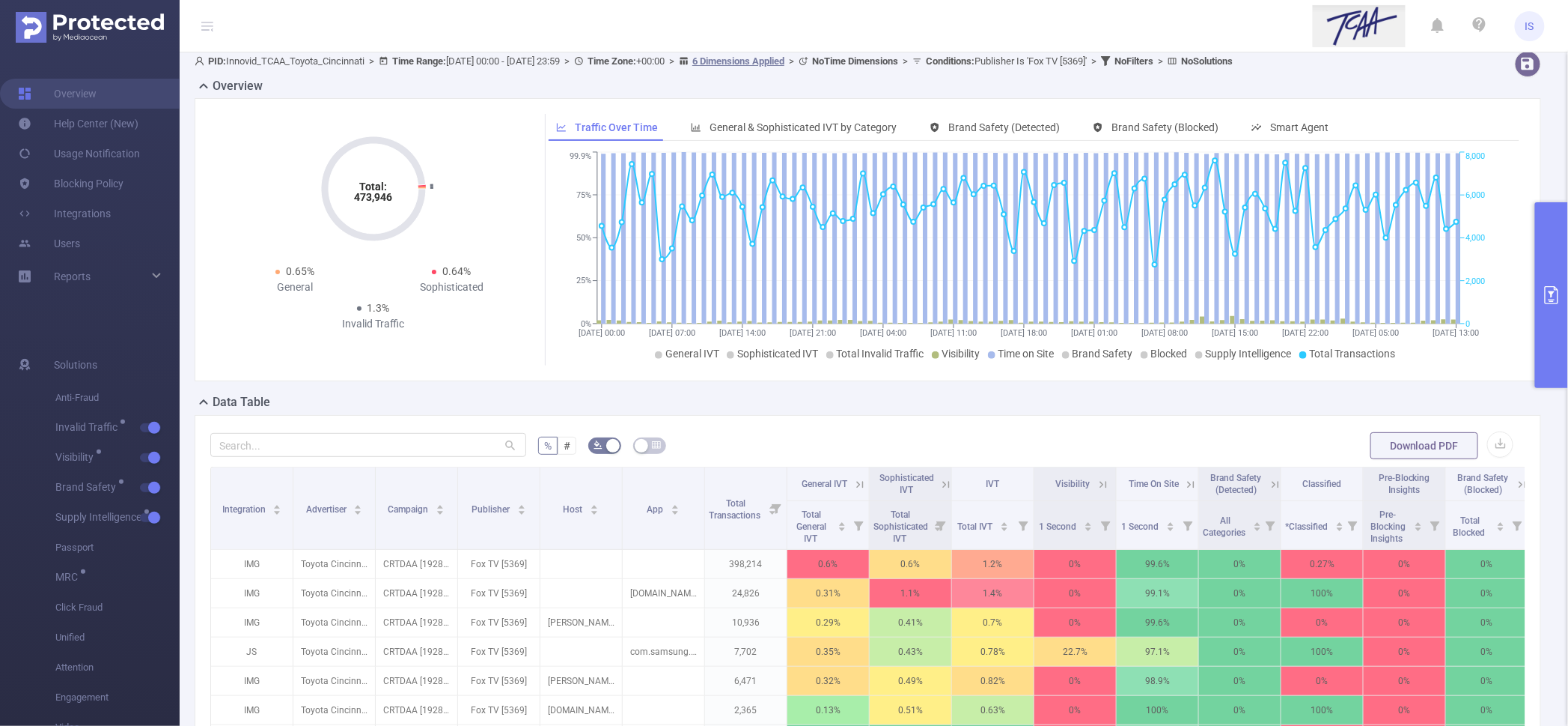
scroll to position [5, 0]
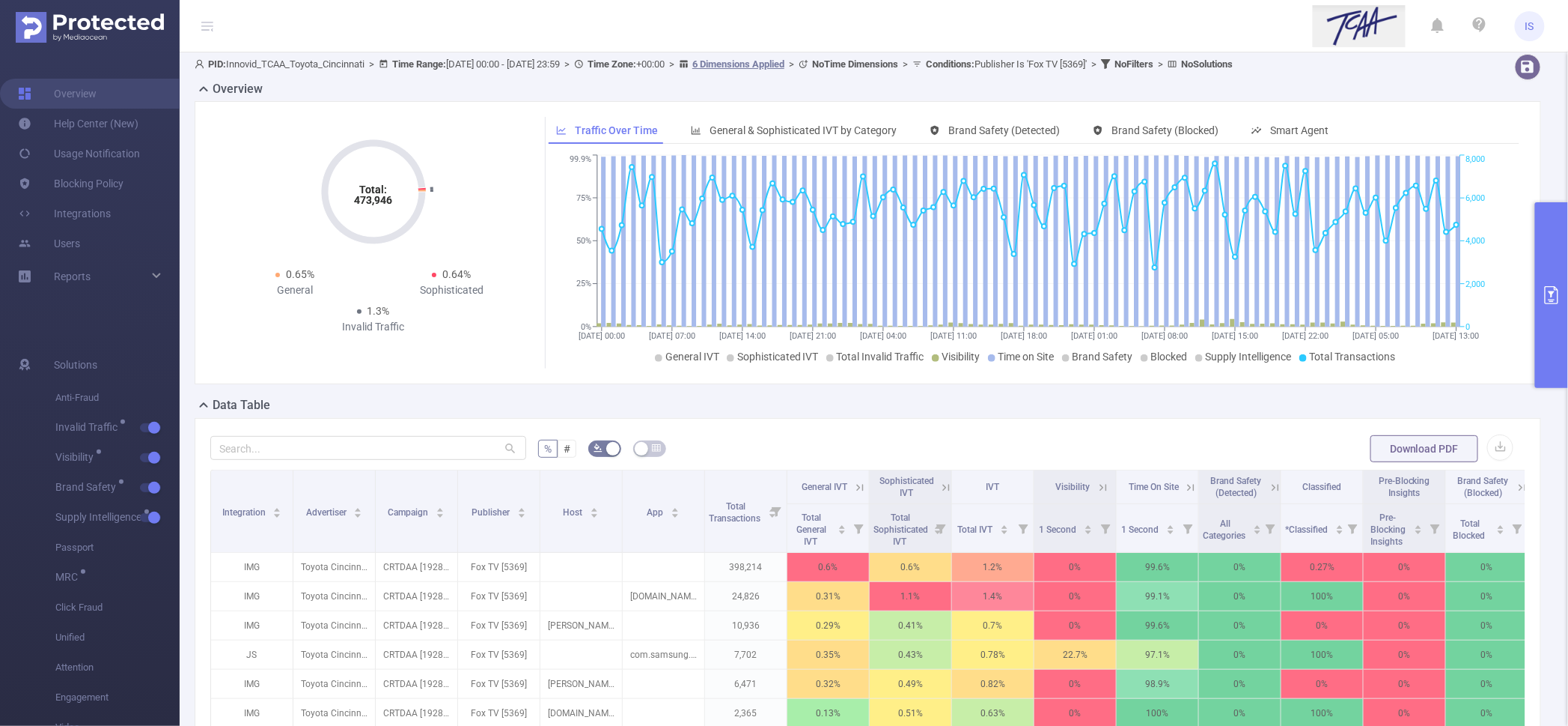
click at [1536, 260] on button "primary" at bounding box center [1551, 295] width 33 height 186
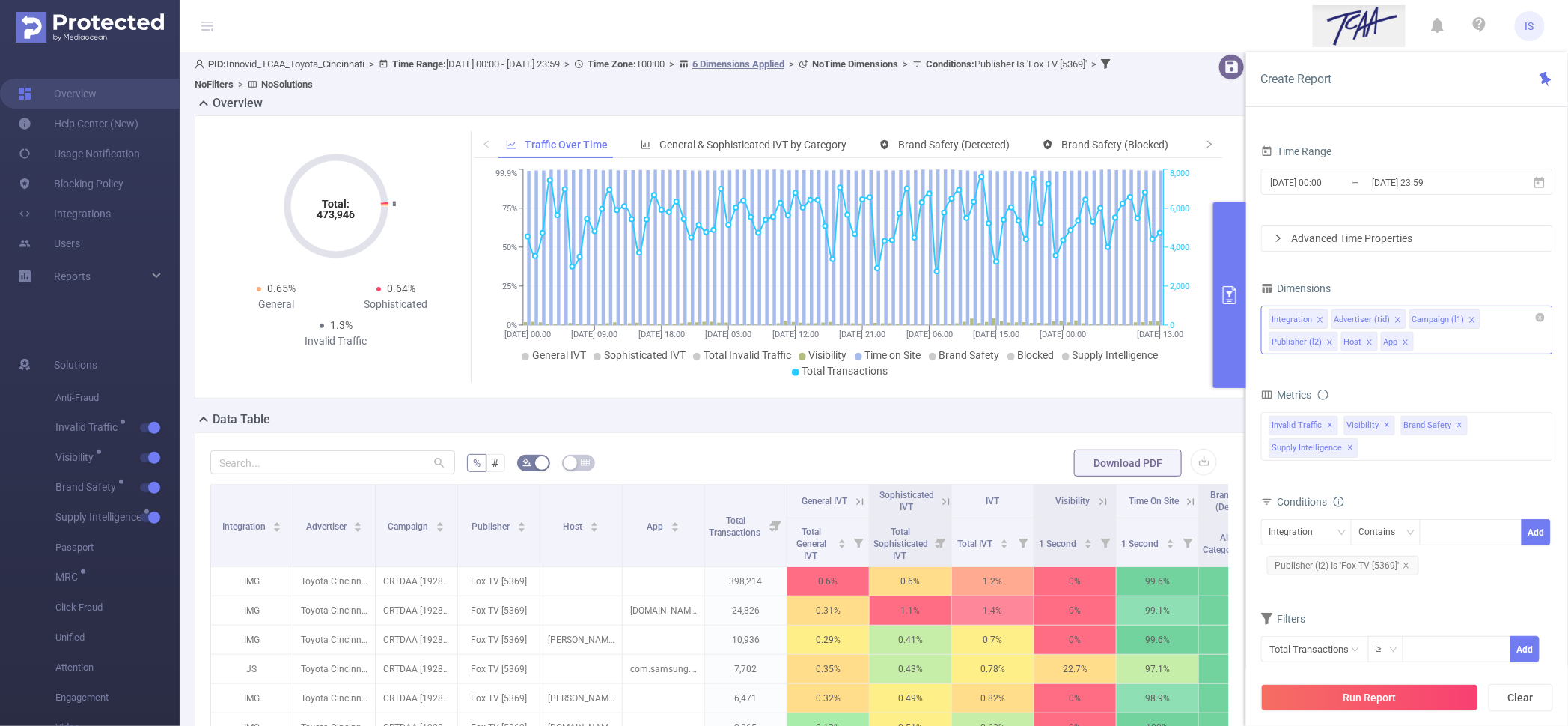
click at [1439, 341] on div "Integration Advertiser (tid) Campaign (l1) Publisher (l2) Host App" at bounding box center [1407, 329] width 292 height 49
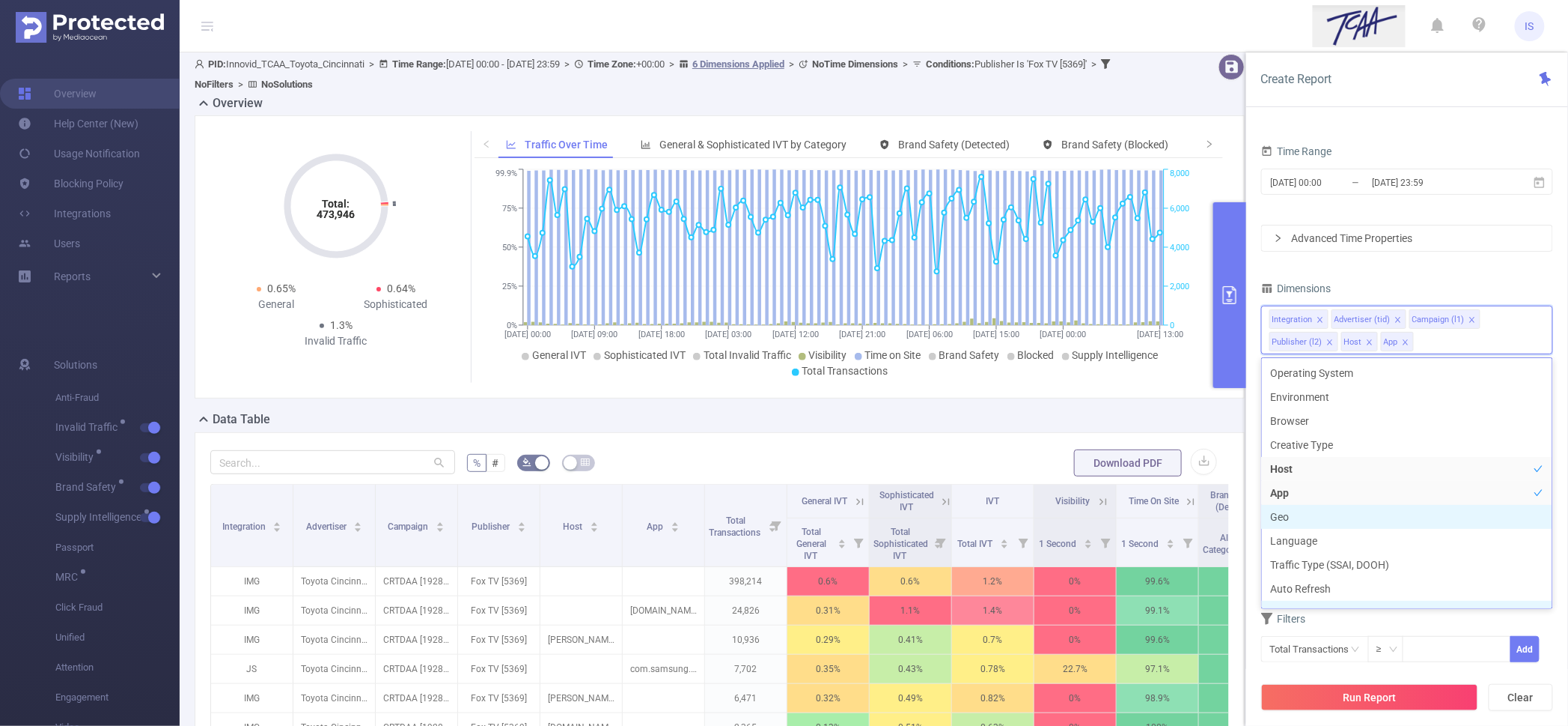
scroll to position [98, 0]
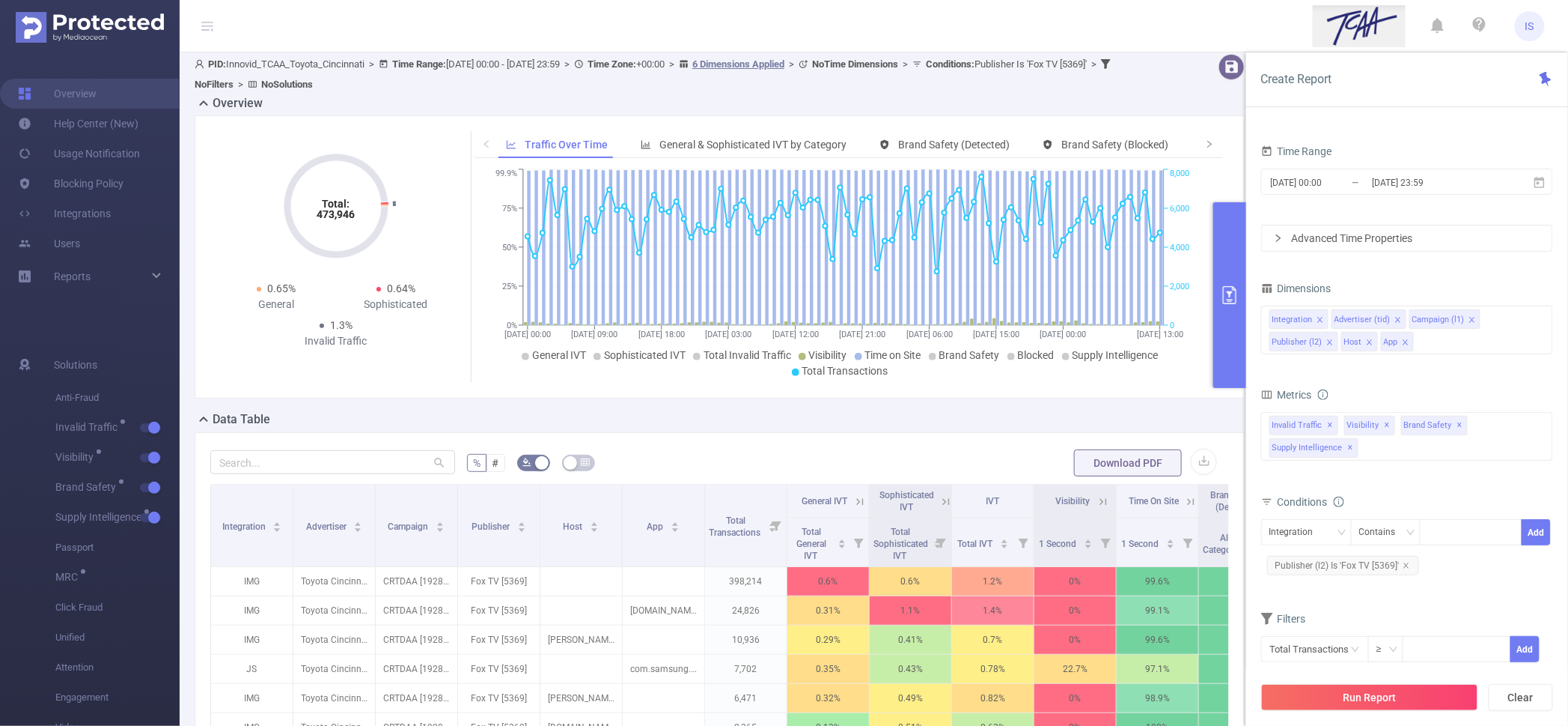
click at [1362, 285] on div "Dimensions" at bounding box center [1407, 290] width 292 height 25
click at [1063, 423] on div "Data Table" at bounding box center [726, 421] width 1063 height 21
click at [1350, 183] on input "[DATE] 00:00" at bounding box center [1329, 182] width 121 height 20
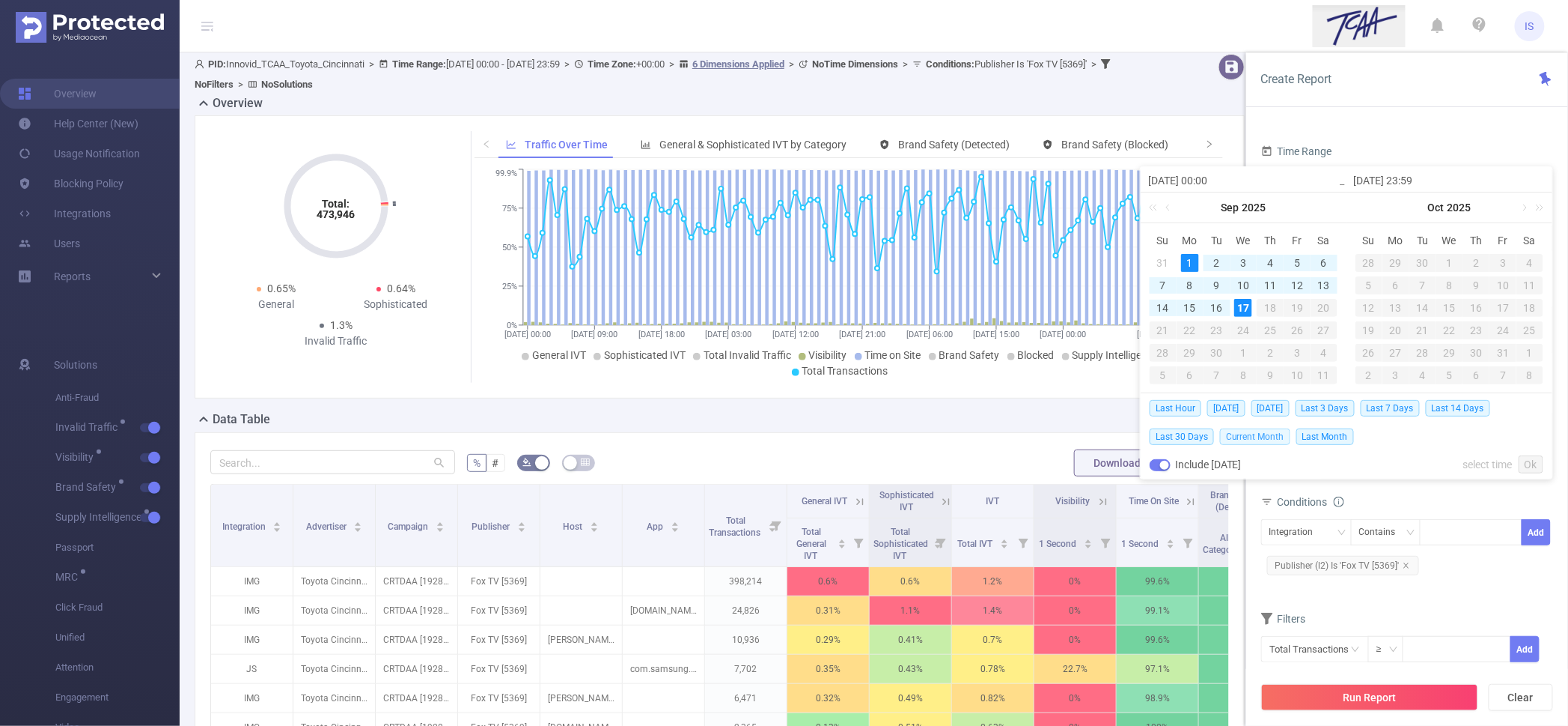
click at [1254, 434] on span "Current Month" at bounding box center [1256, 437] width 70 height 17
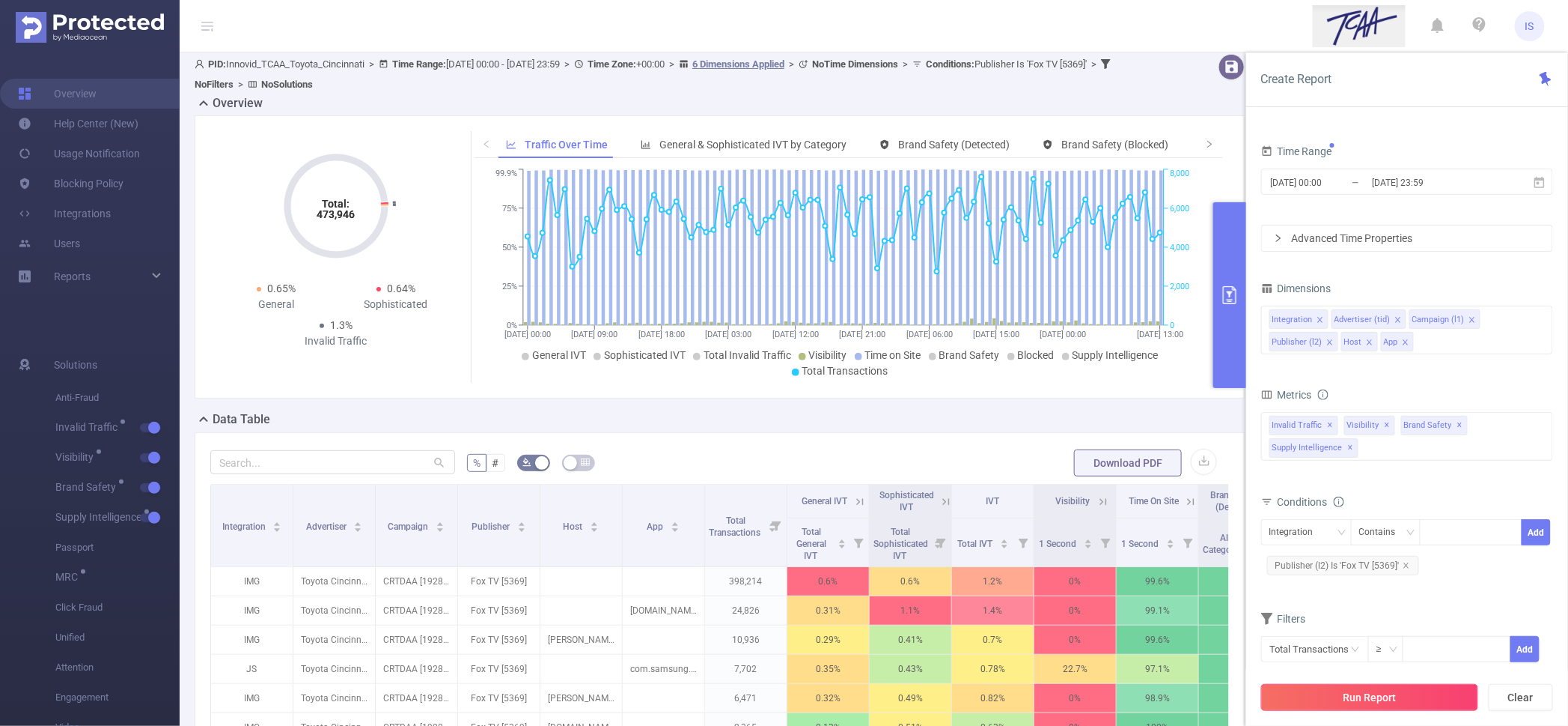
click at [1400, 693] on button "Run Report" at bounding box center [1369, 698] width 217 height 27
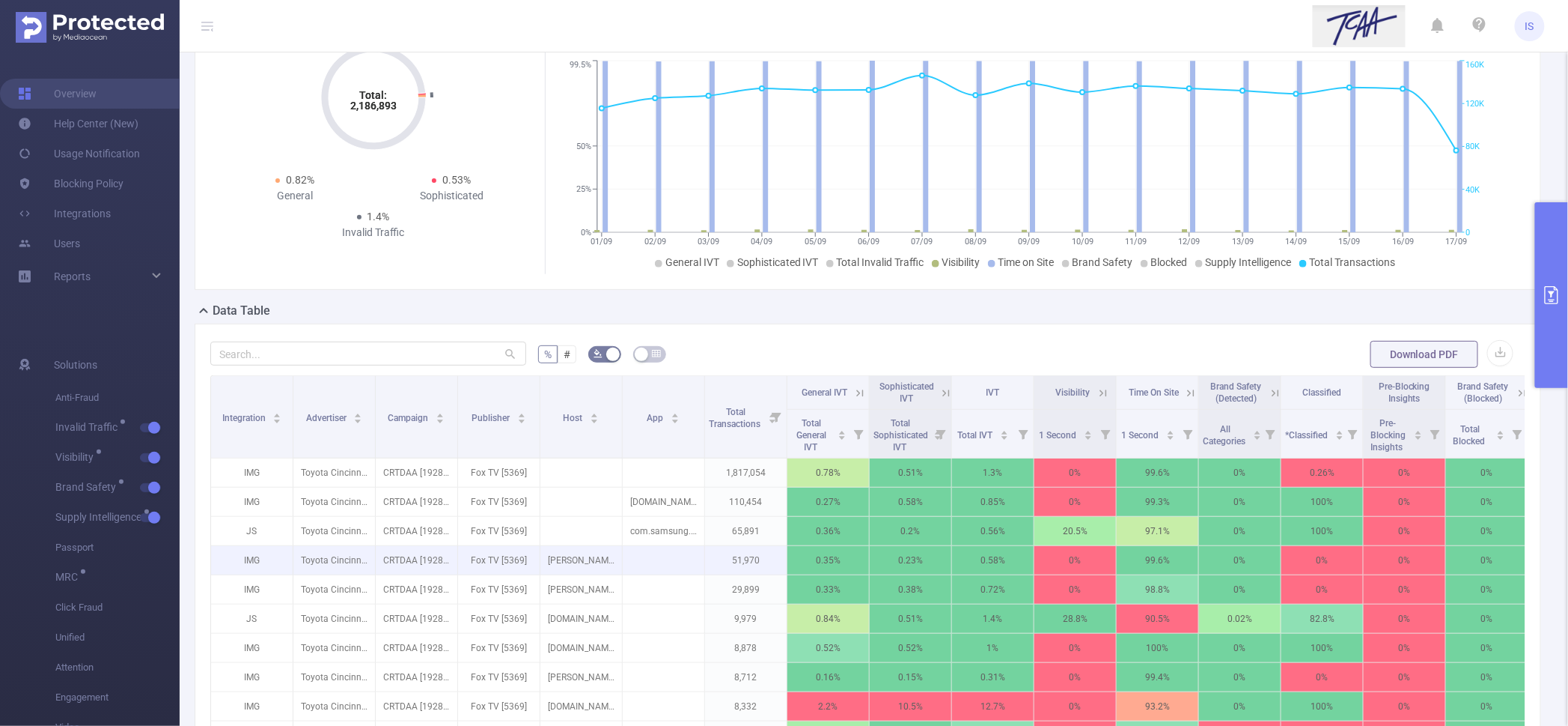
scroll to position [192, 0]
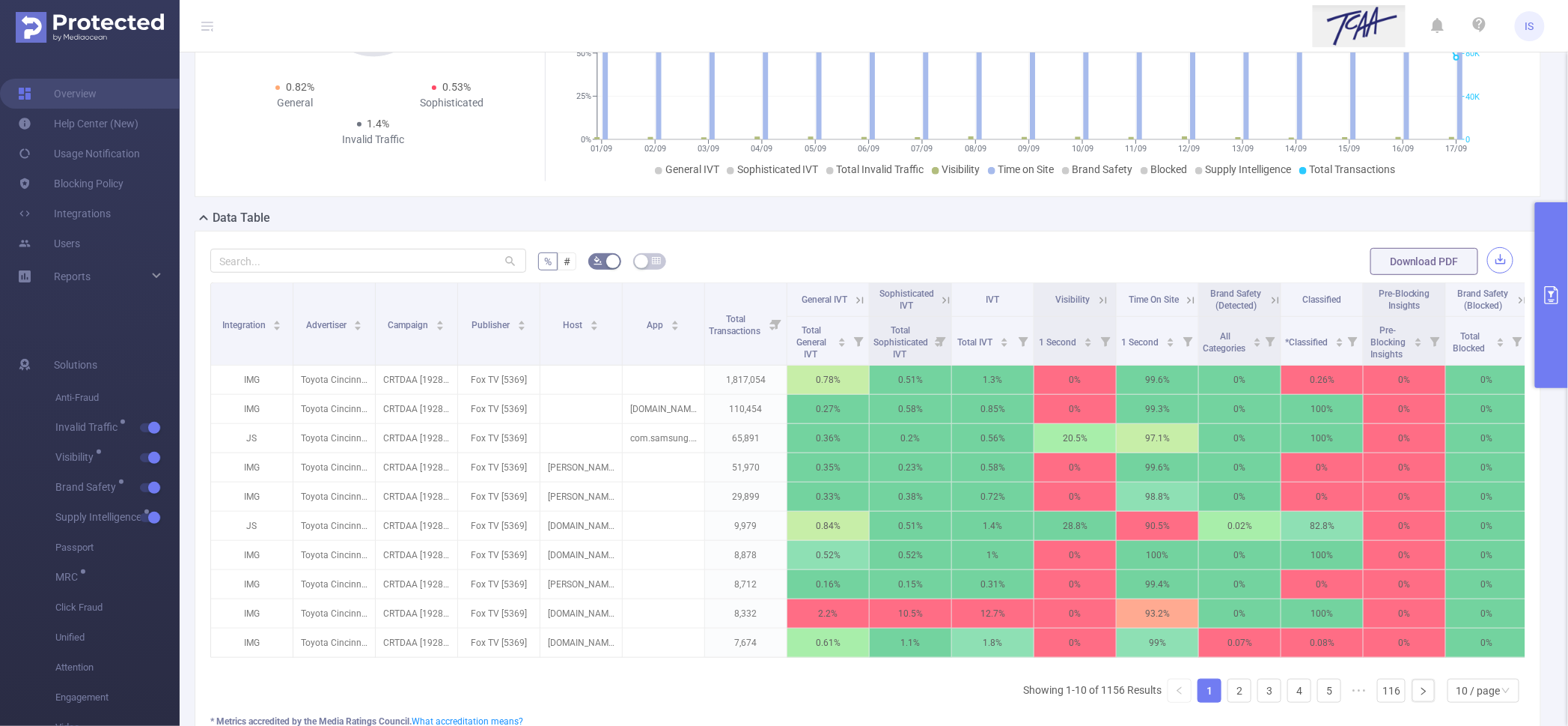
click at [1488, 261] on button "button" at bounding box center [1501, 260] width 26 height 26
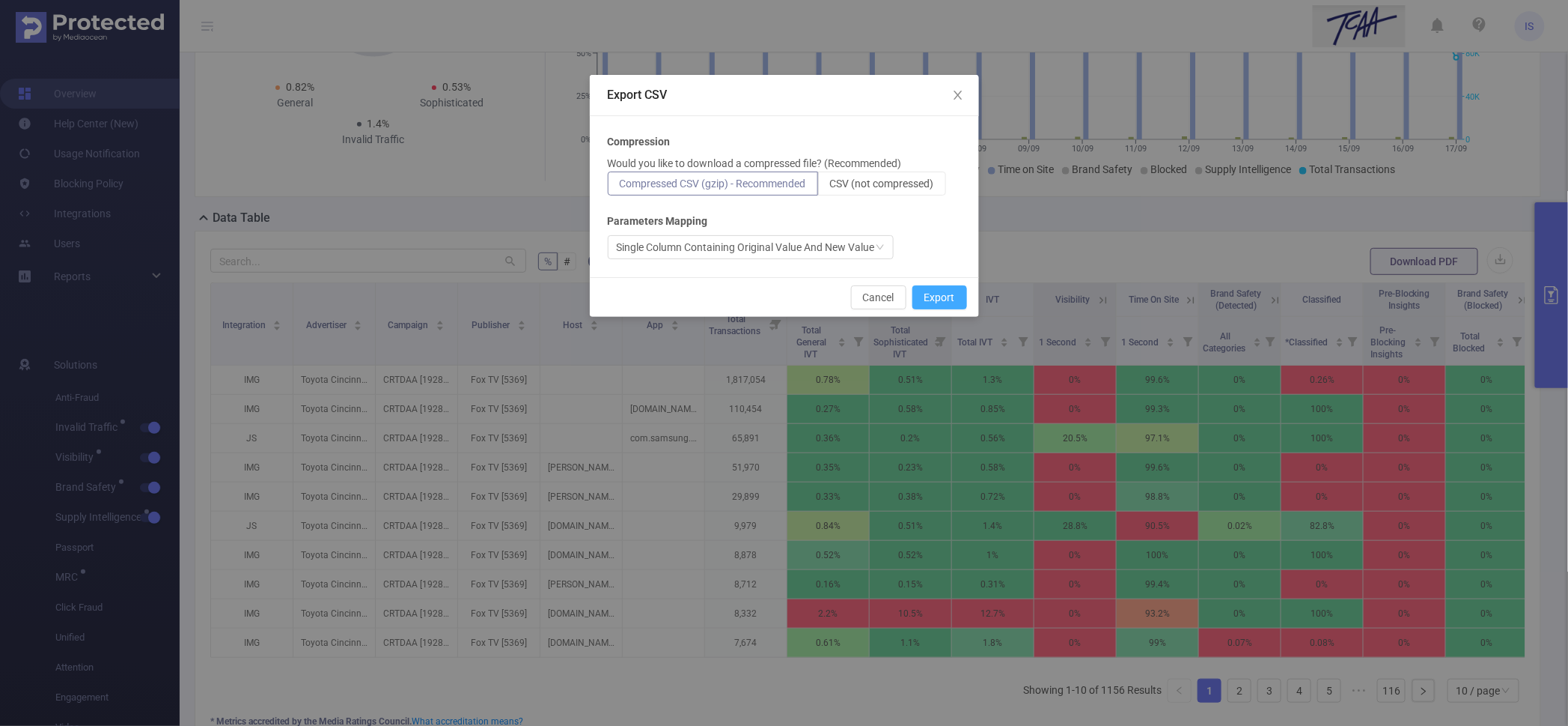
click at [935, 297] on button "Export" at bounding box center [940, 297] width 54 height 24
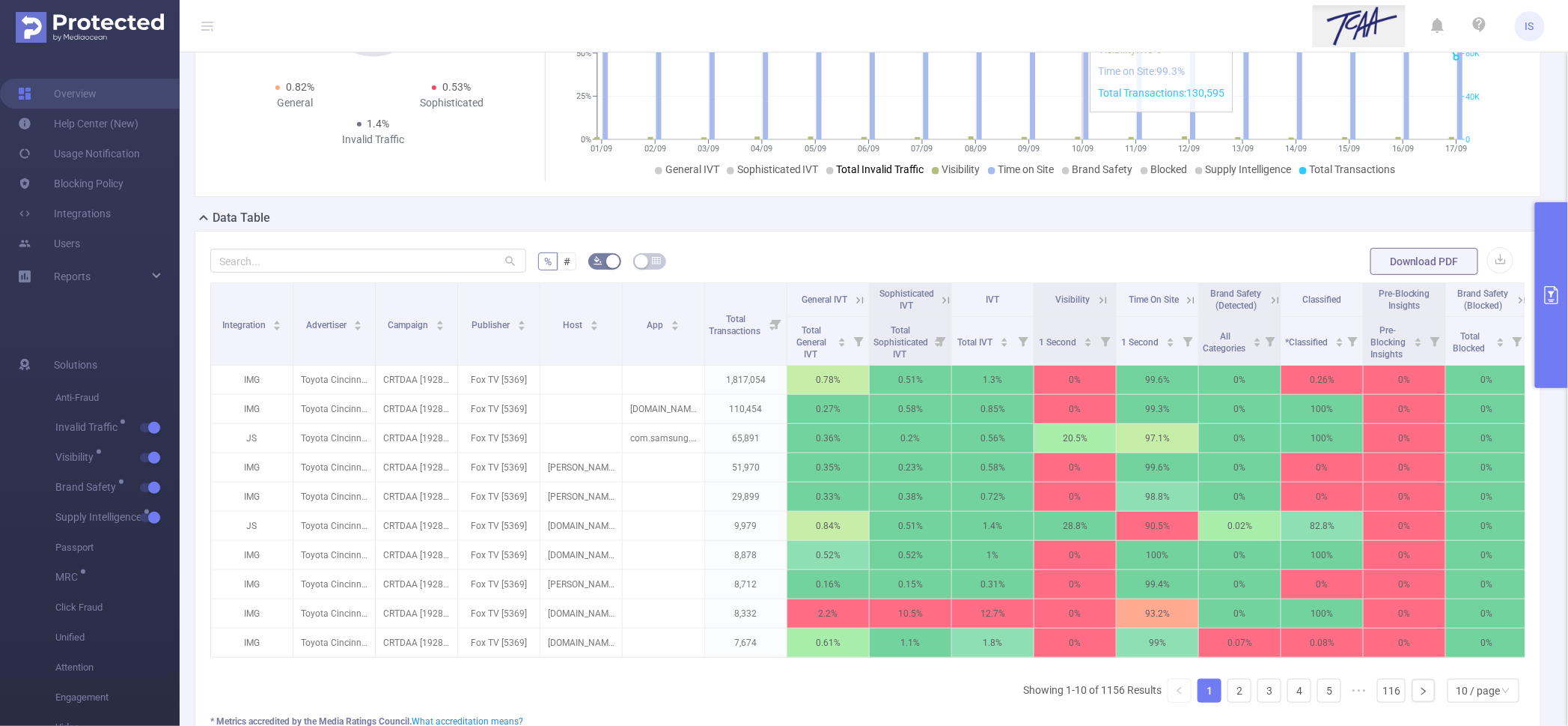
click at [1546, 234] on button "primary" at bounding box center [1551, 295] width 33 height 186
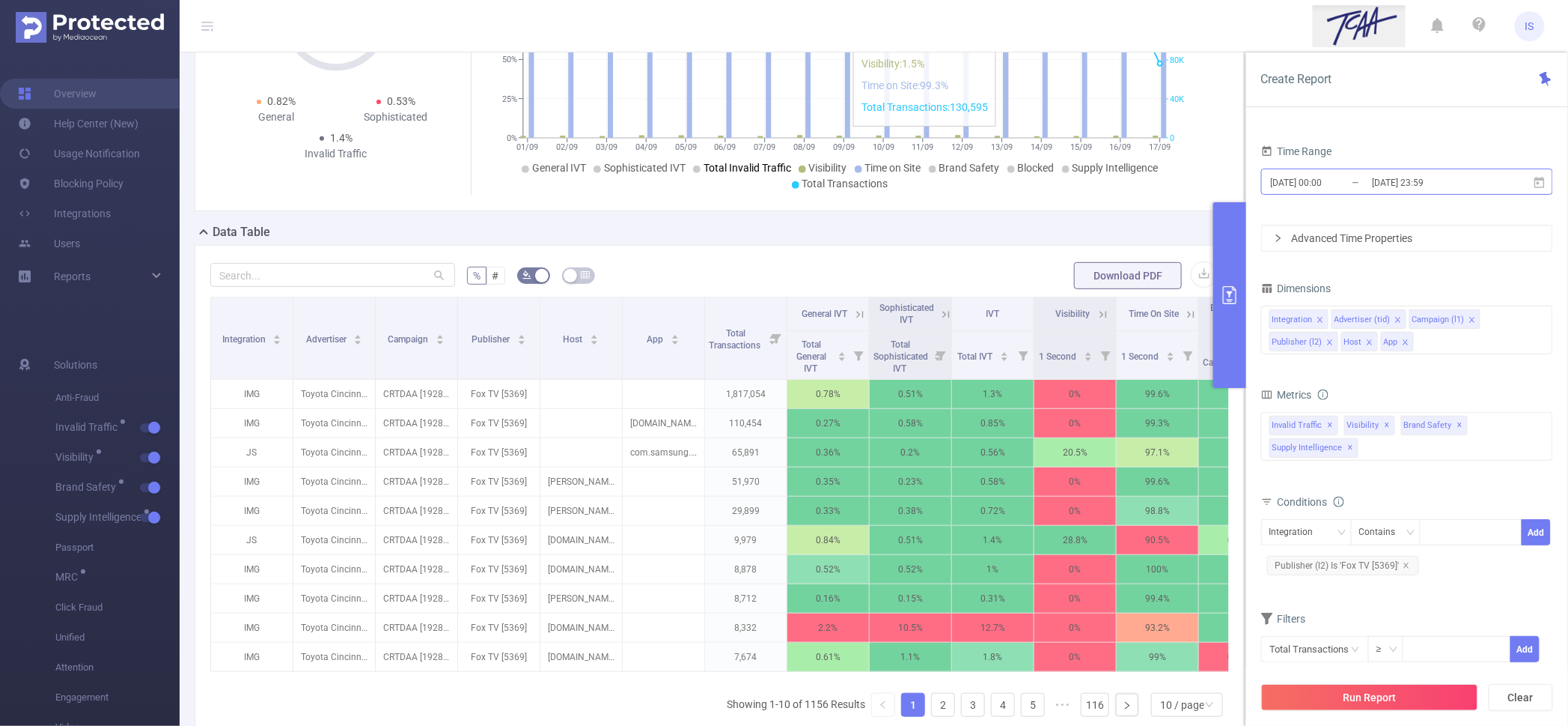
click at [1327, 184] on input "[DATE] 00:00" at bounding box center [1329, 182] width 121 height 20
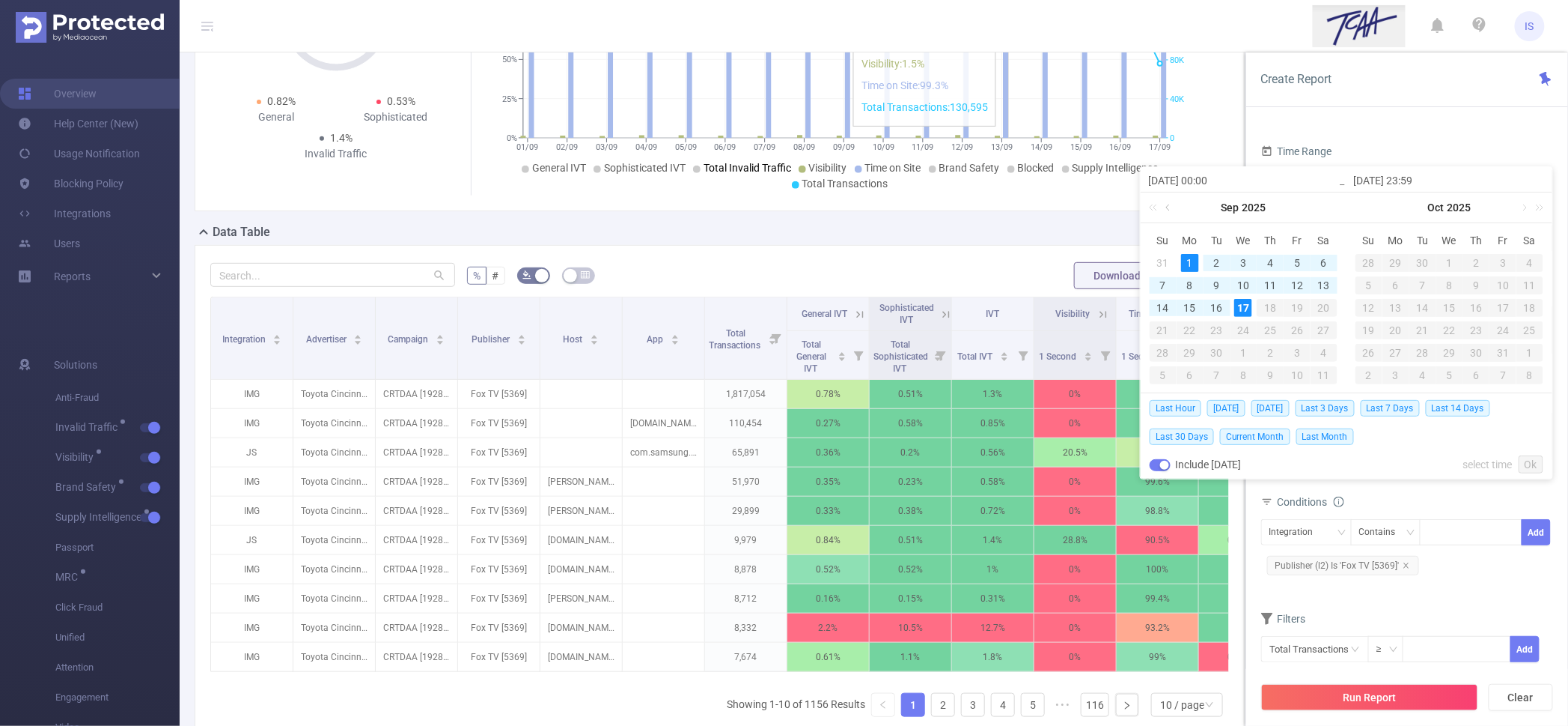
click at [1172, 204] on link at bounding box center [1169, 207] width 14 height 30
click at [1294, 267] on div "1" at bounding box center [1297, 263] width 18 height 18
click at [1373, 210] on link at bounding box center [1375, 207] width 14 height 30
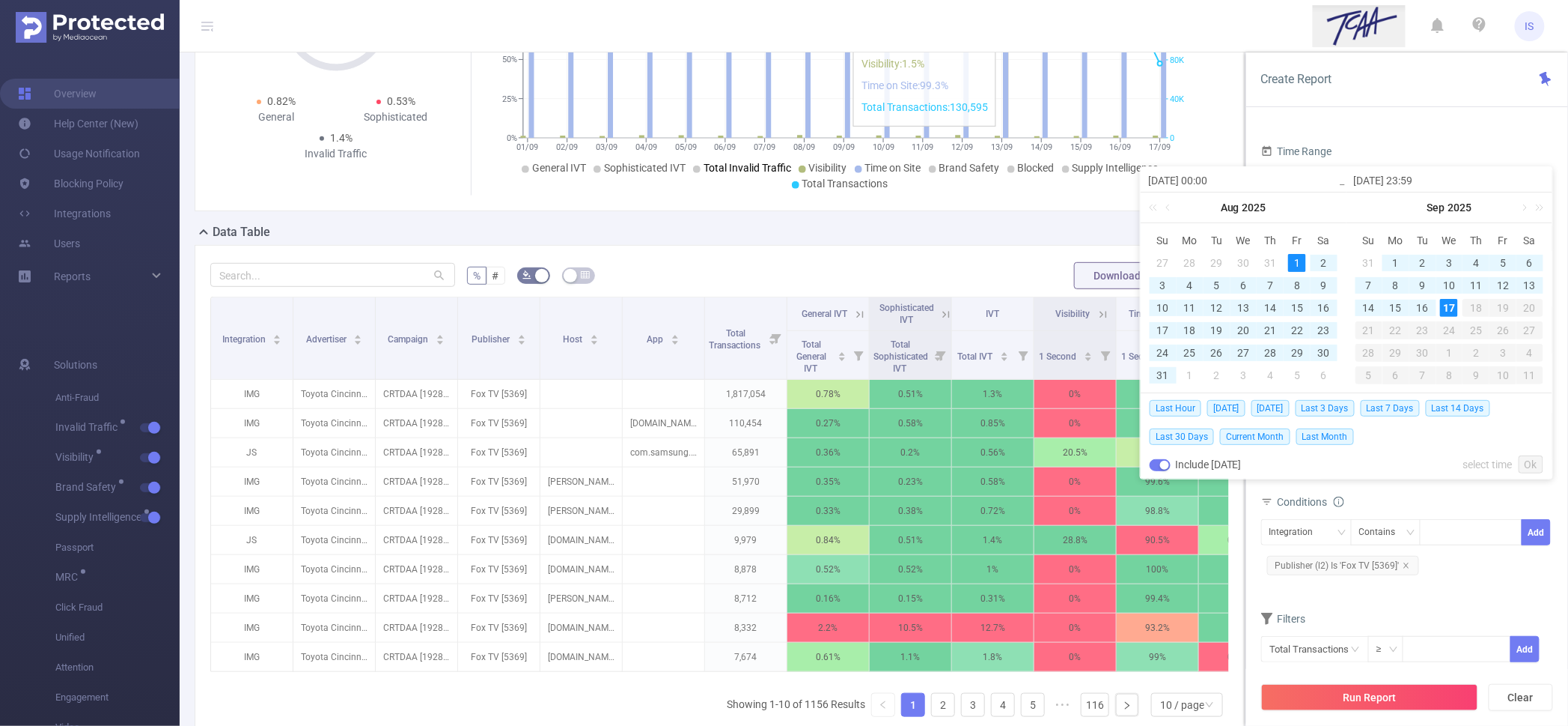
click at [1449, 306] on div "17" at bounding box center [1449, 308] width 18 height 18
type input "[DATE] 00:00"
click at [1530, 458] on link "Ok" at bounding box center [1531, 464] width 25 height 18
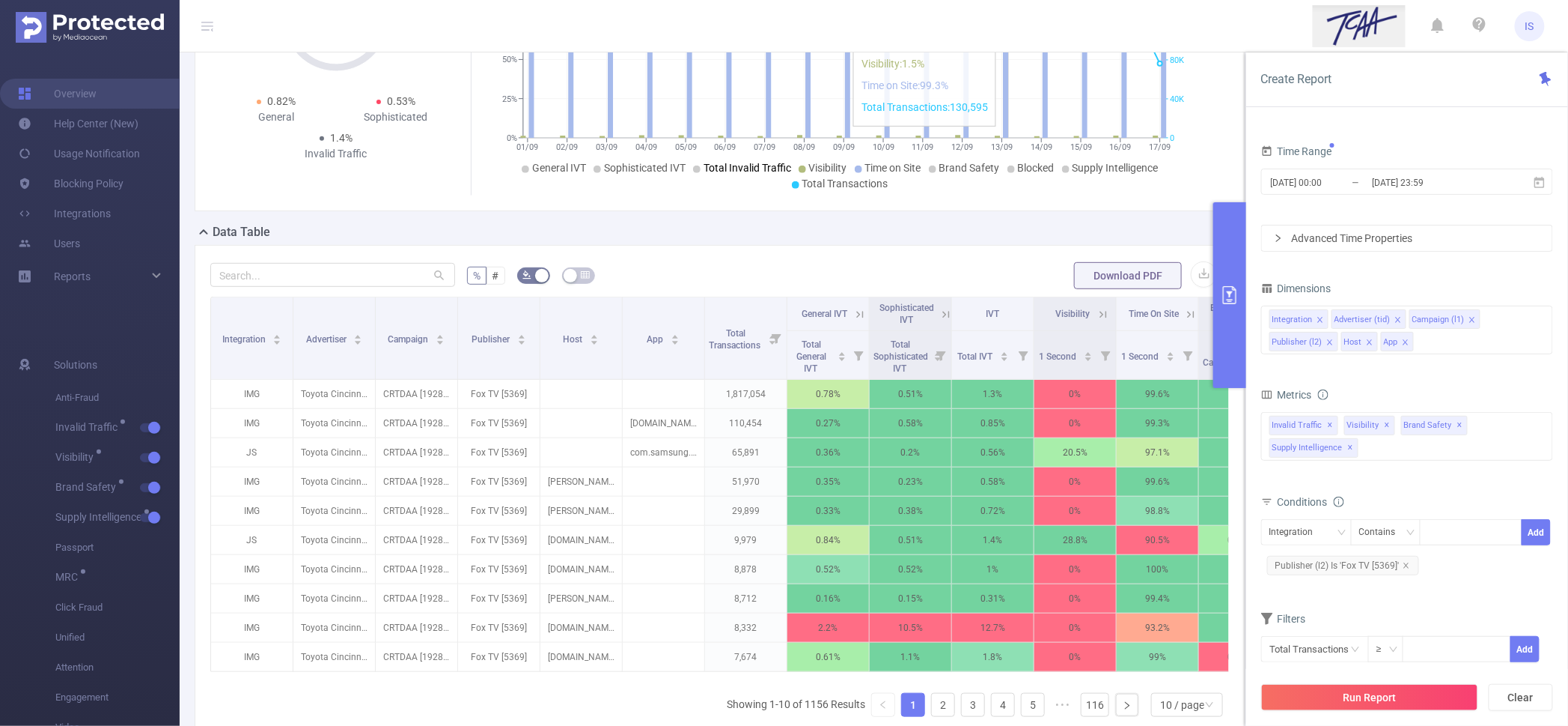
click at [1385, 393] on div "Metrics" at bounding box center [1407, 397] width 292 height 25
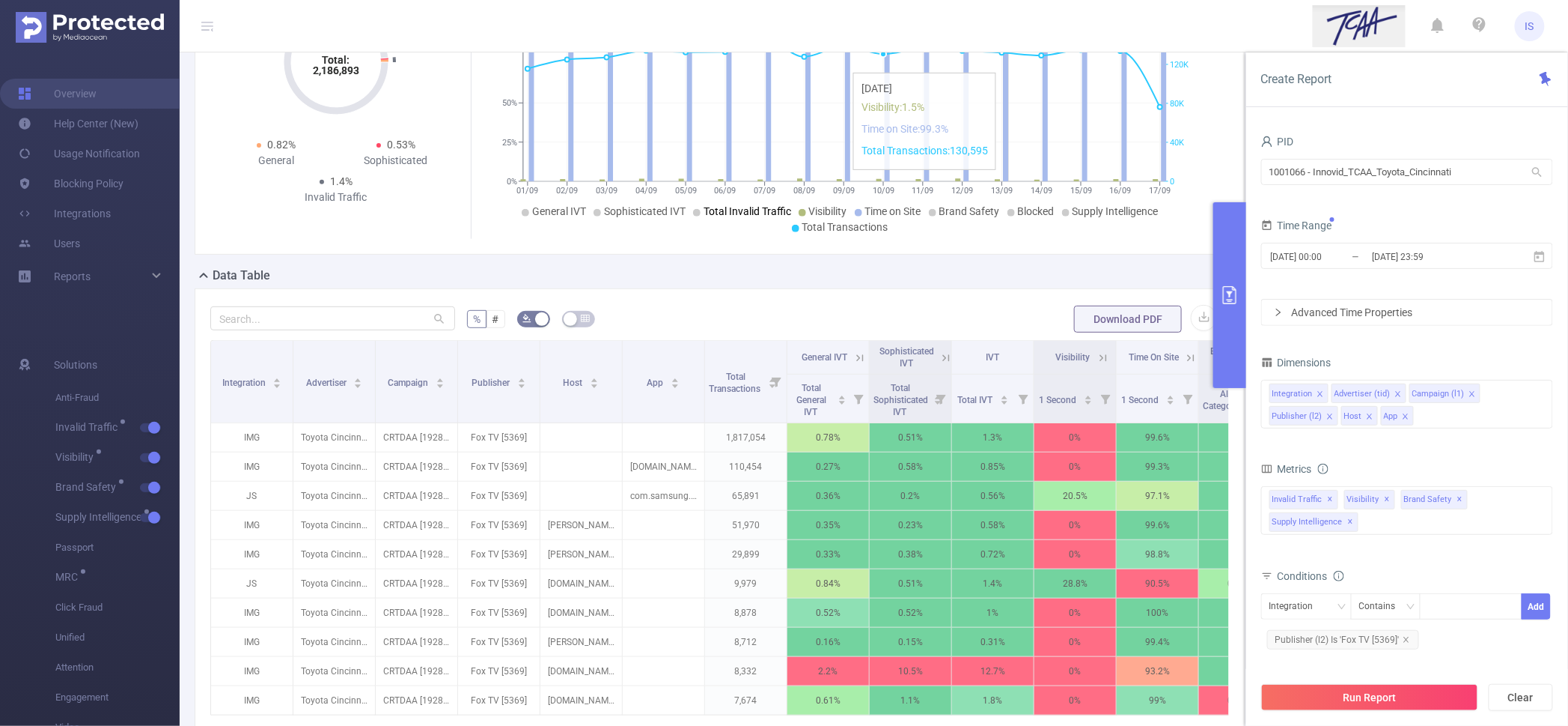
scroll to position [373, 0]
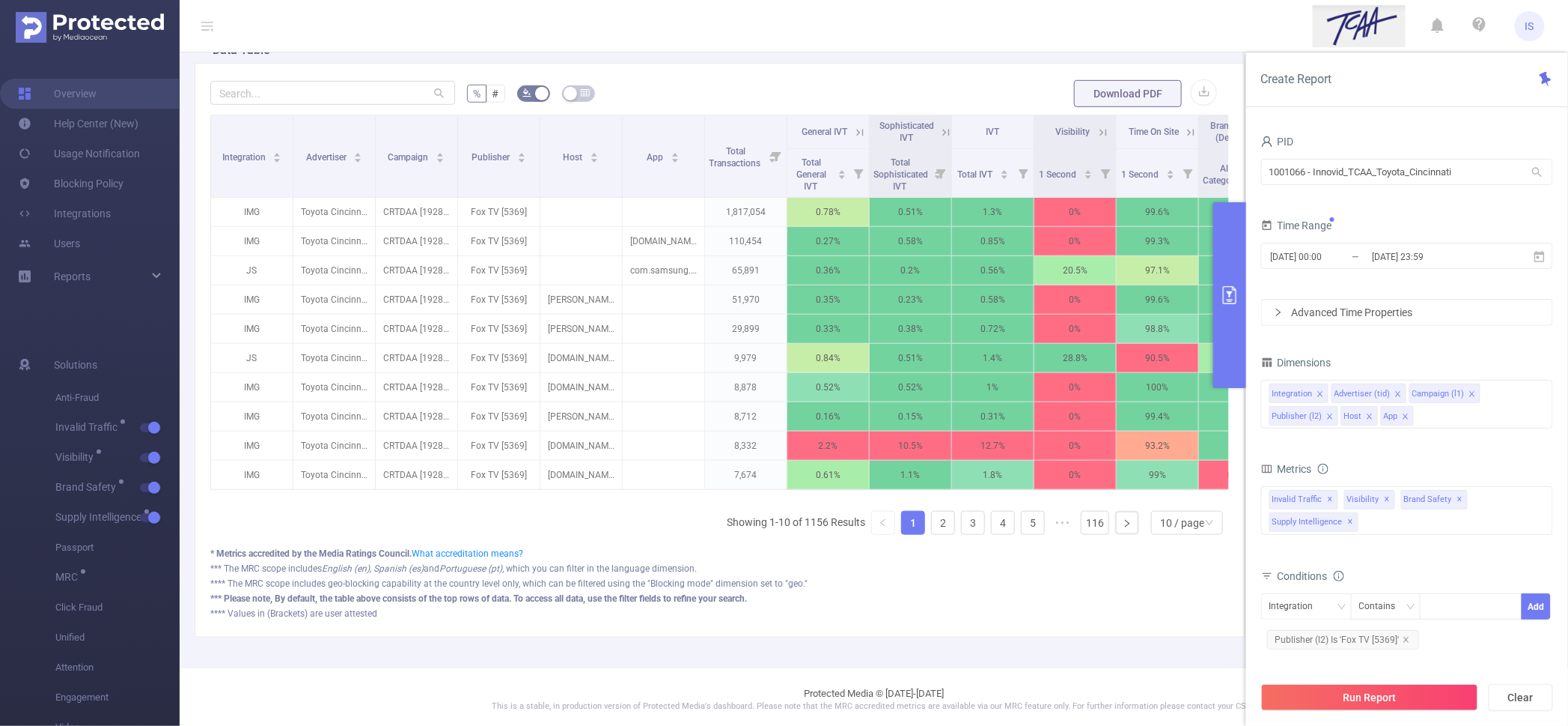
click at [1379, 306] on div "Advanced Time Properties" at bounding box center [1407, 313] width 291 height 26
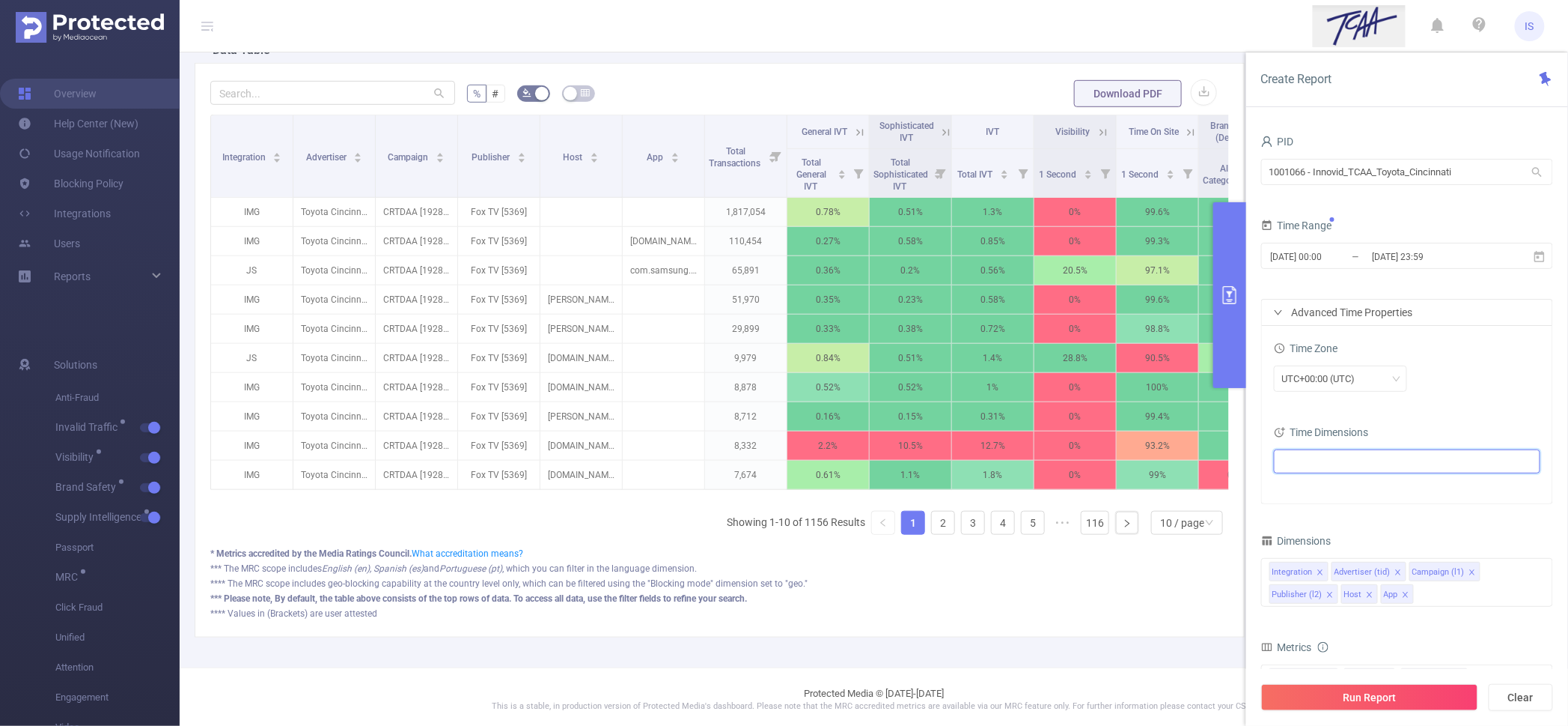
click at [1342, 460] on ul at bounding box center [1402, 462] width 247 height 22
click at [1301, 489] on span at bounding box center [1301, 489] width 12 height 12
click at [1361, 704] on button "Run Report" at bounding box center [1369, 698] width 217 height 27
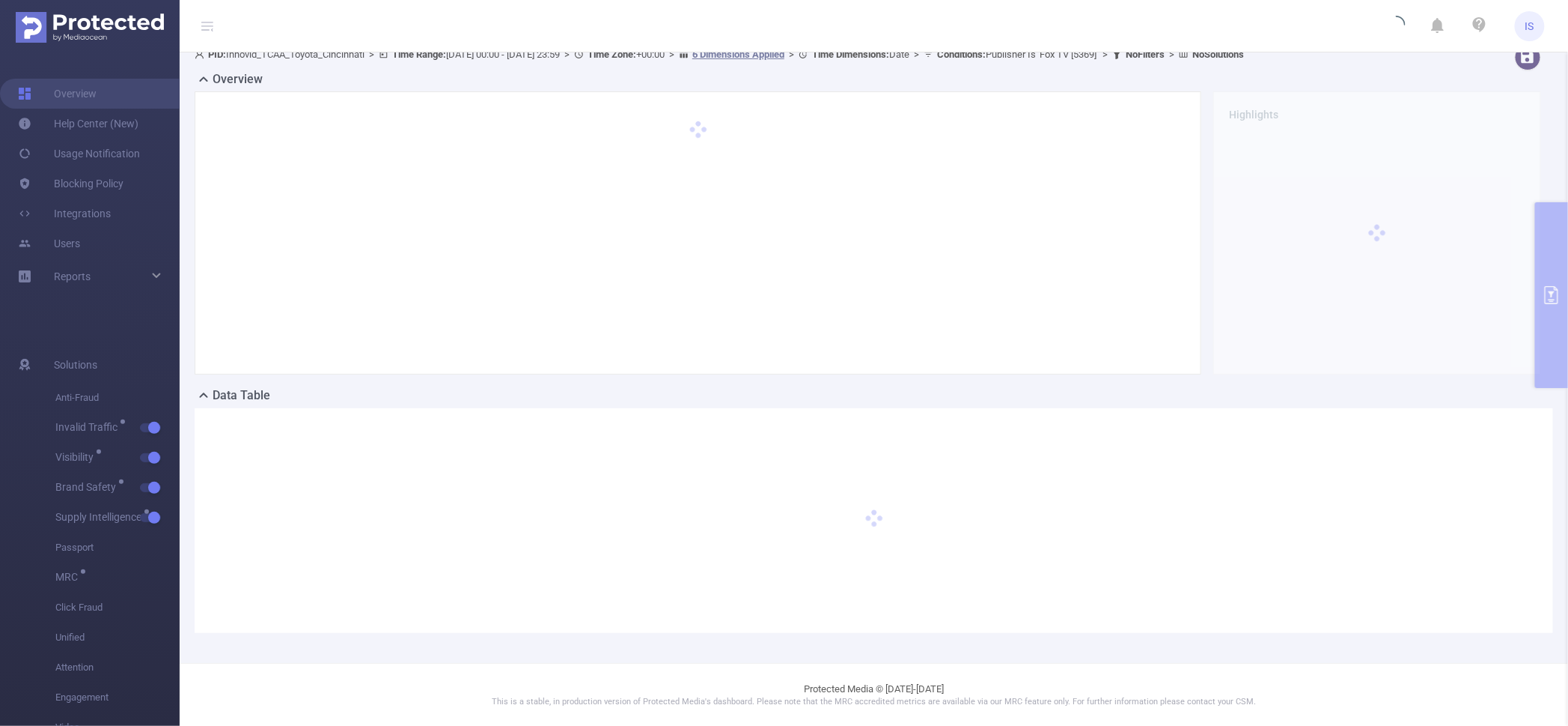
scroll to position [0, 0]
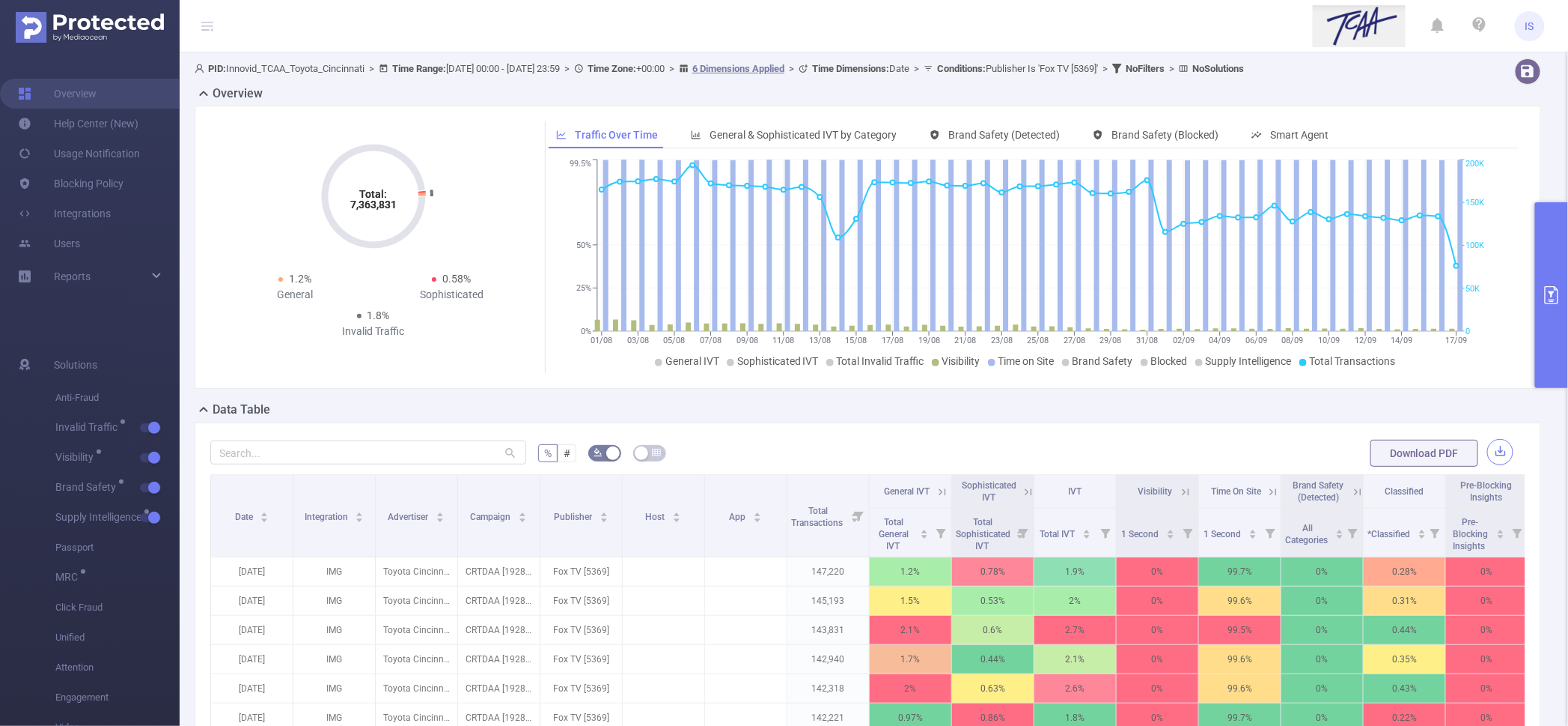
click at [1488, 444] on button "button" at bounding box center [1501, 452] width 26 height 26
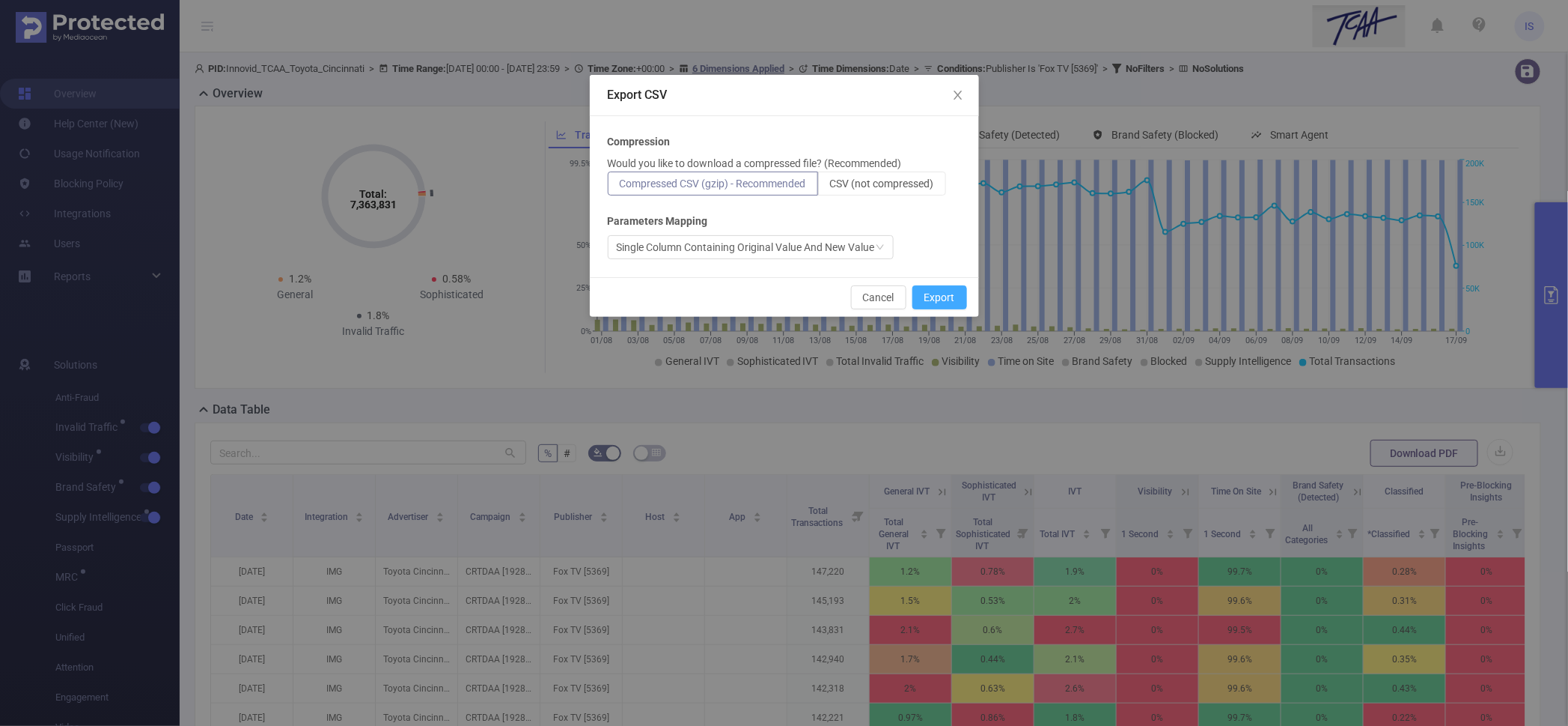
click at [948, 305] on button "Export" at bounding box center [940, 297] width 54 height 24
